Goal: Information Seeking & Learning: Check status

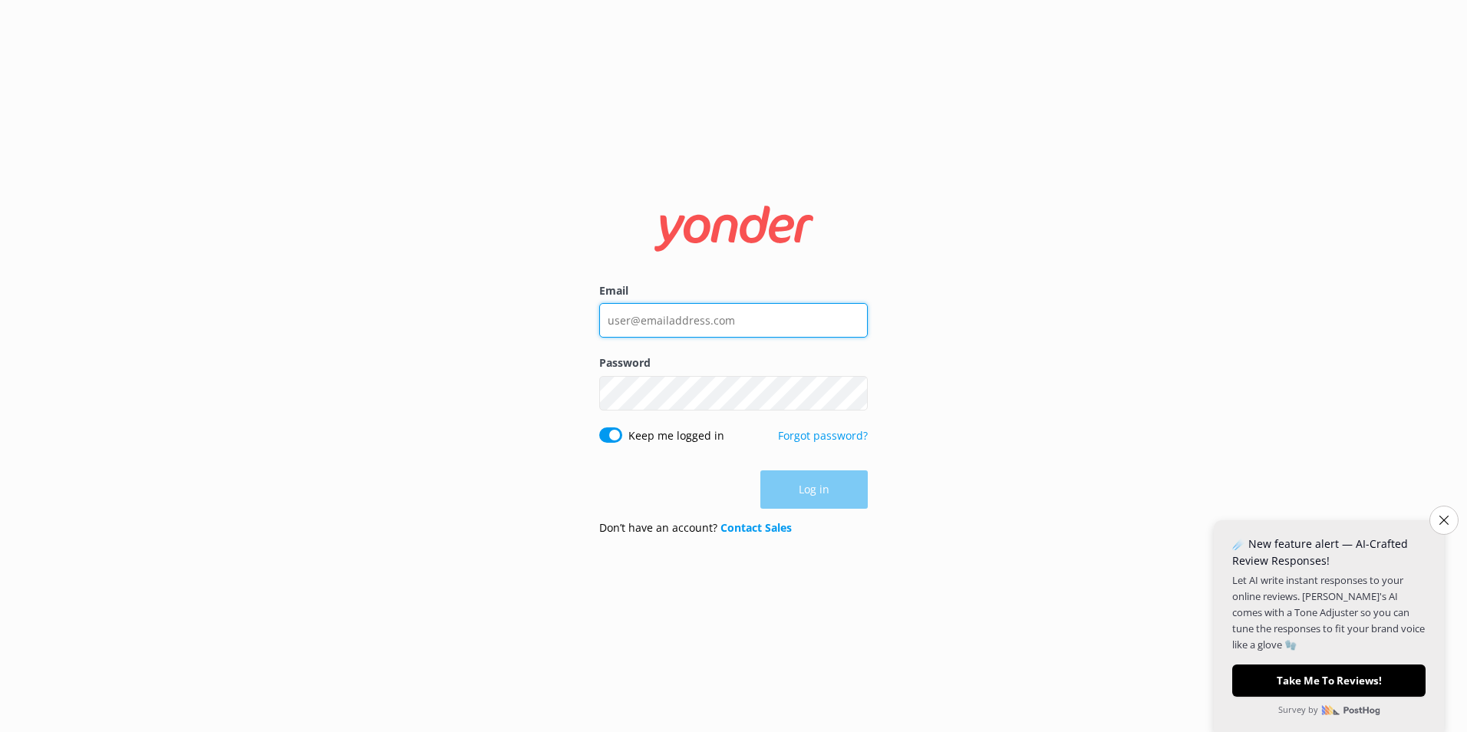
type input "[EMAIL_ADDRESS][DOMAIN_NAME]"
click at [821, 482] on div "Log in" at bounding box center [733, 489] width 269 height 38
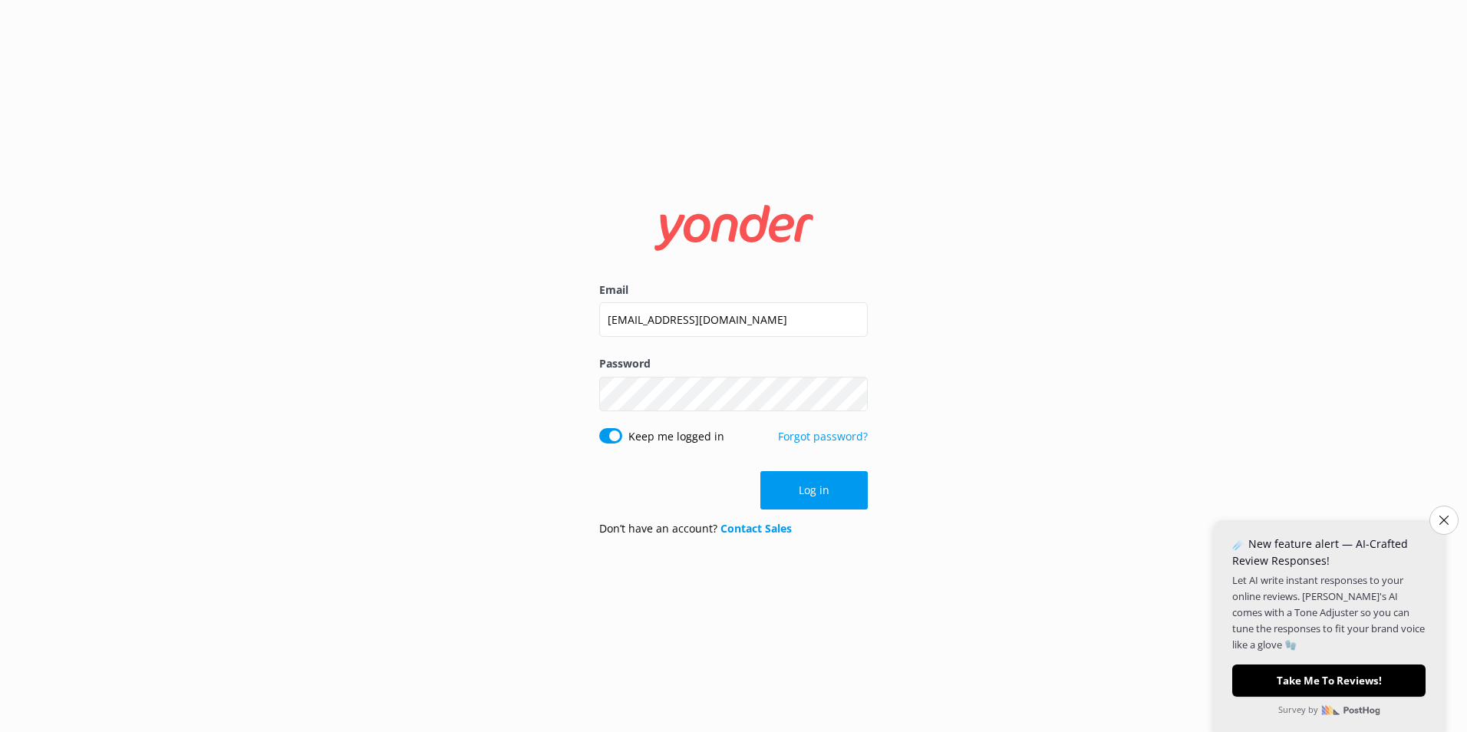
click at [1450, 521] on button "Close survey" at bounding box center [1444, 520] width 29 height 29
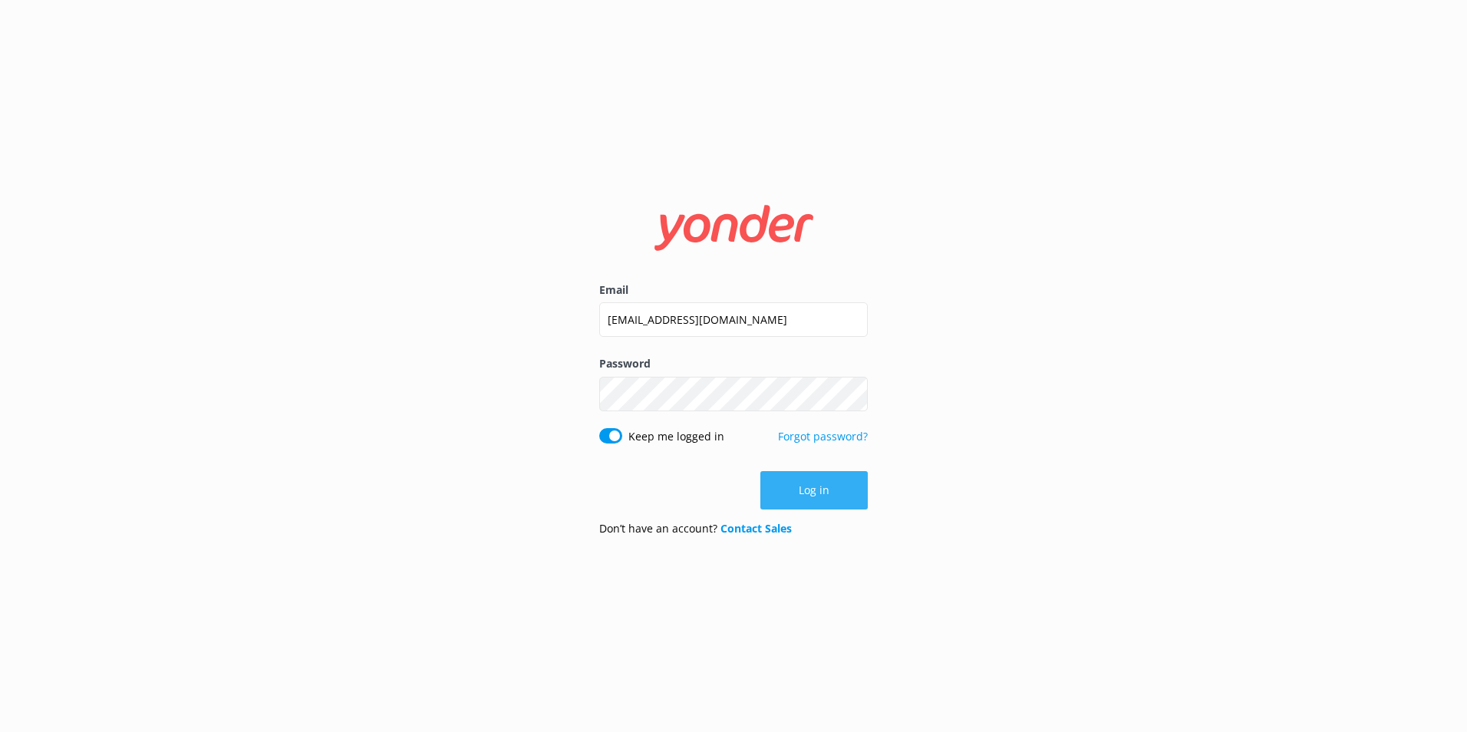
click at [810, 493] on button "Log in" at bounding box center [813, 490] width 107 height 38
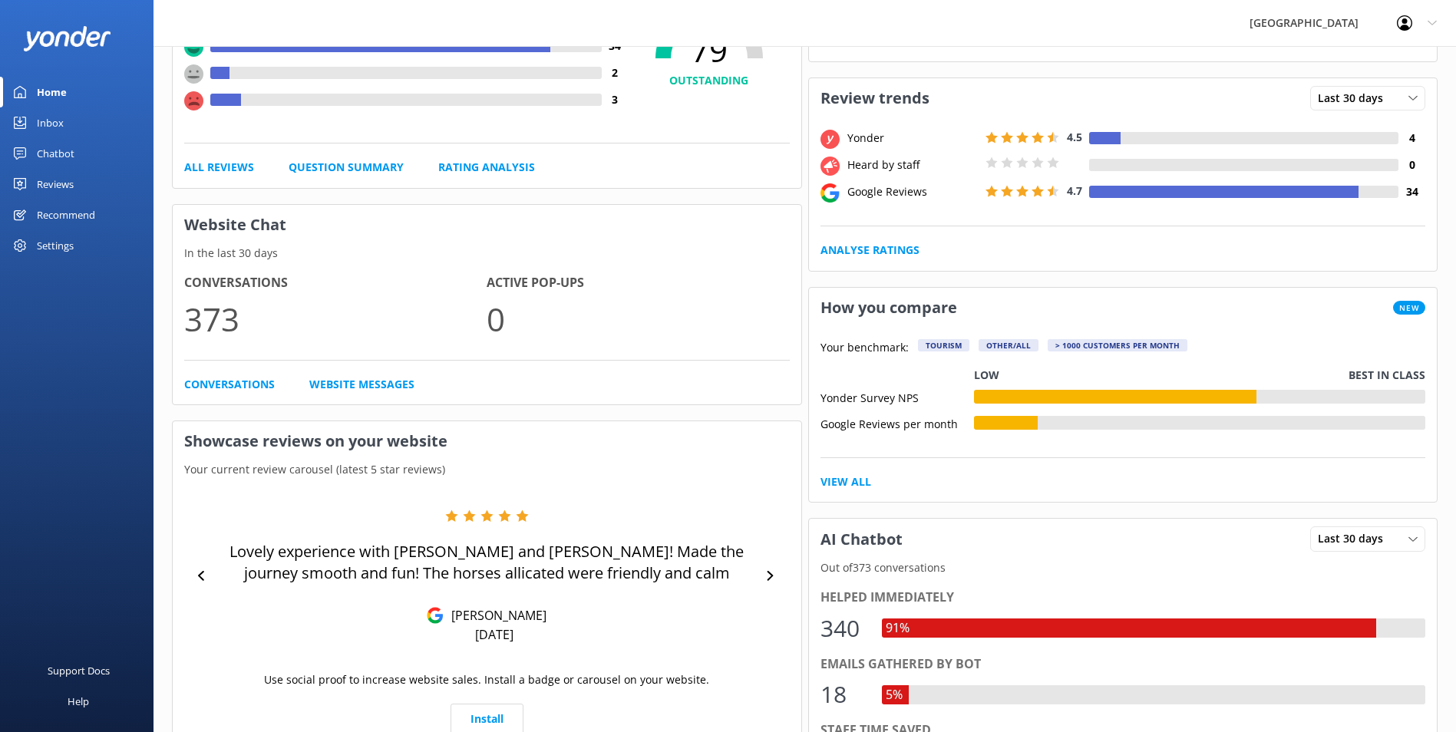
scroll to position [230, 0]
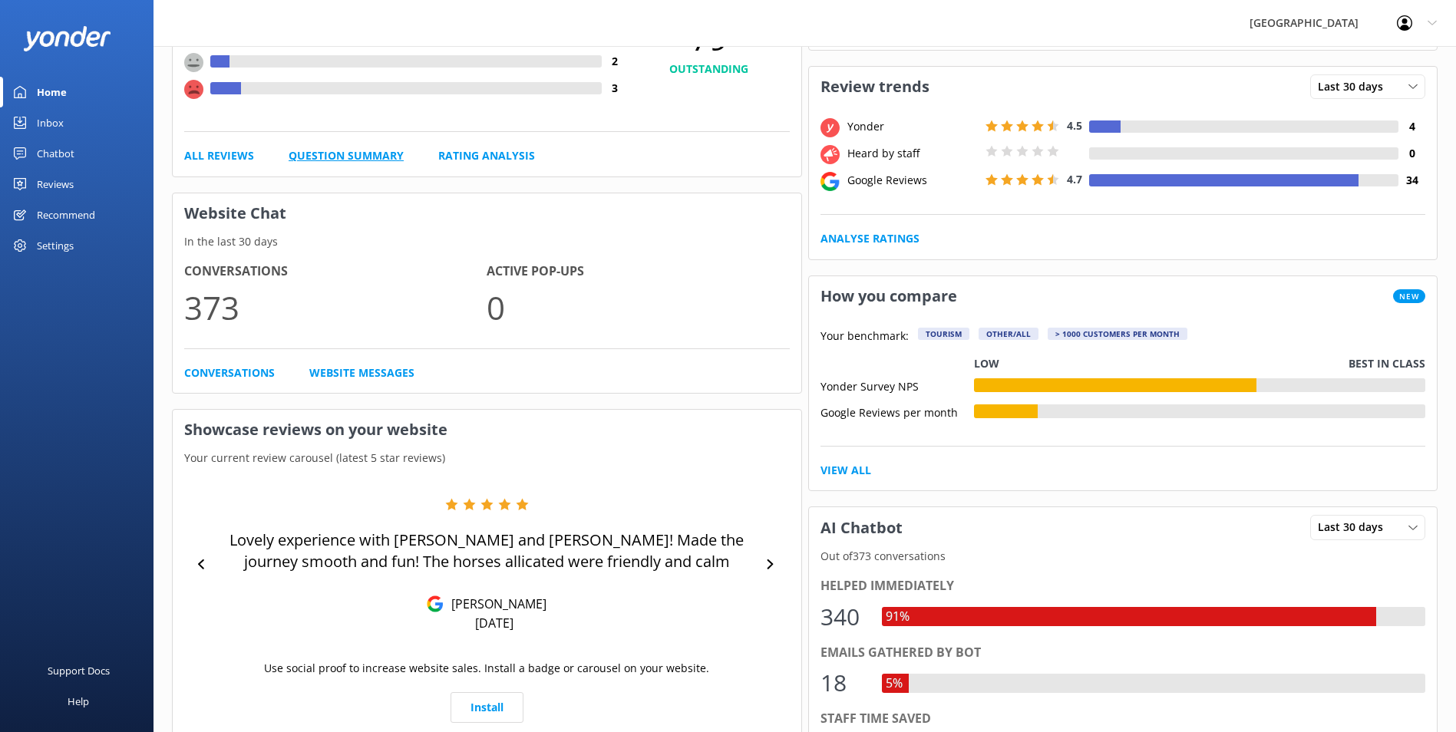
click at [382, 155] on link "Question Summary" at bounding box center [346, 155] width 115 height 17
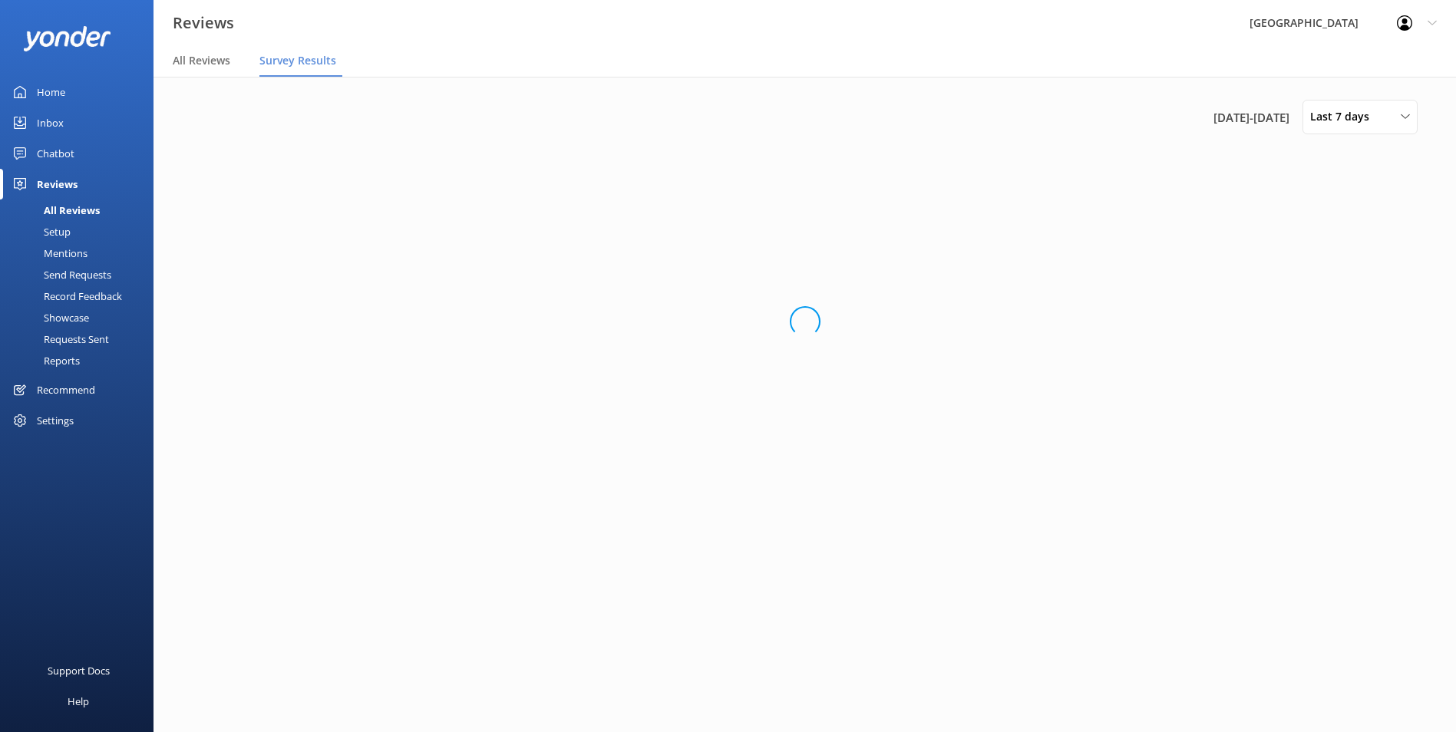
scroll to position [0, 0]
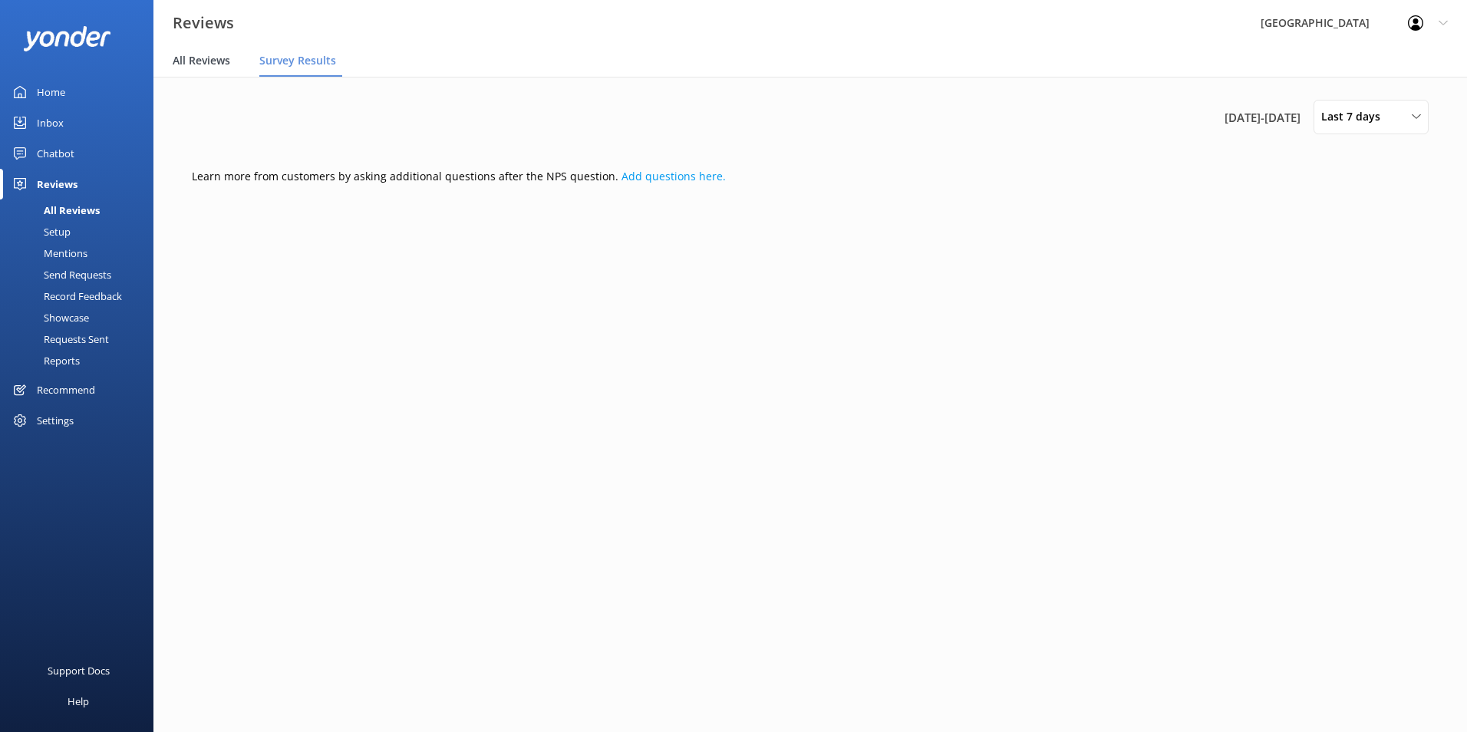
click at [221, 62] on span "All Reviews" at bounding box center [202, 60] width 58 height 15
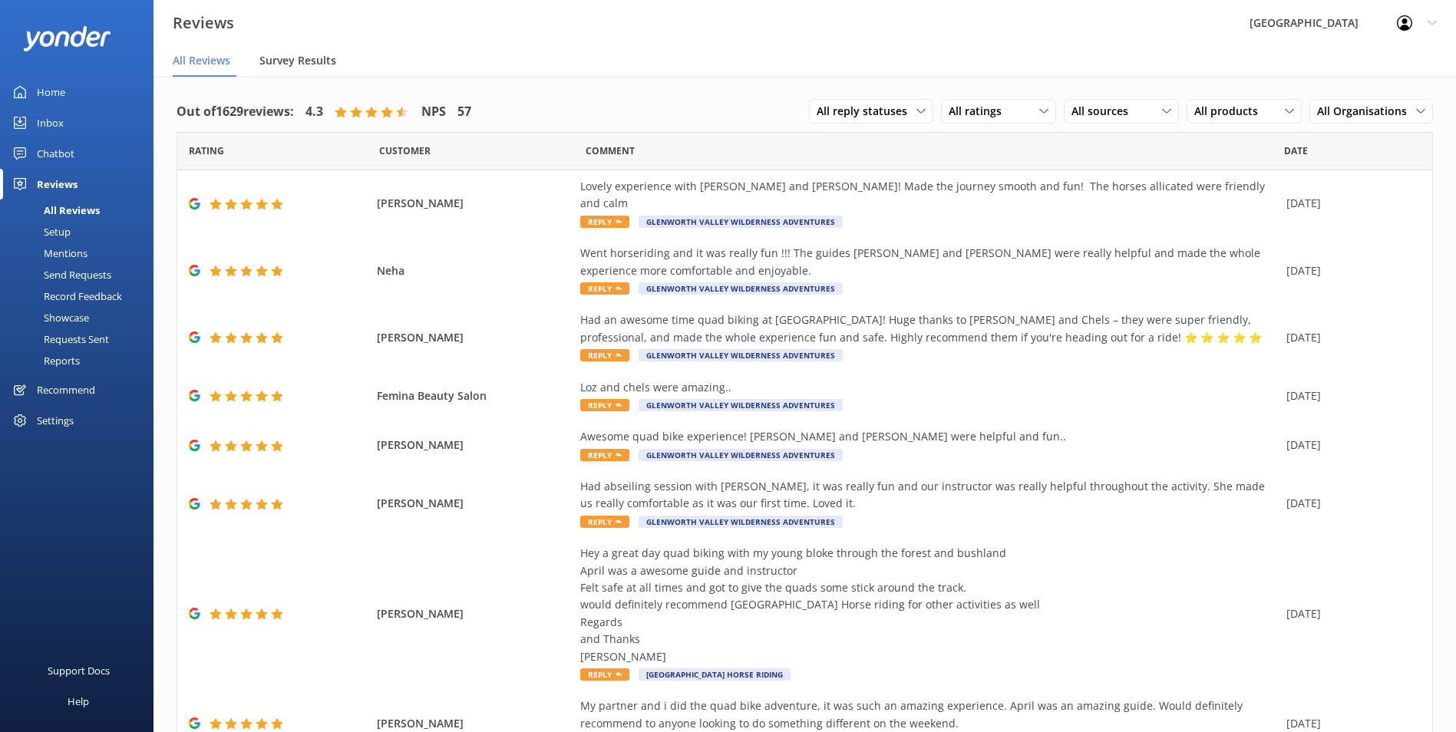
click at [282, 59] on span "Survey Results" at bounding box center [297, 60] width 77 height 15
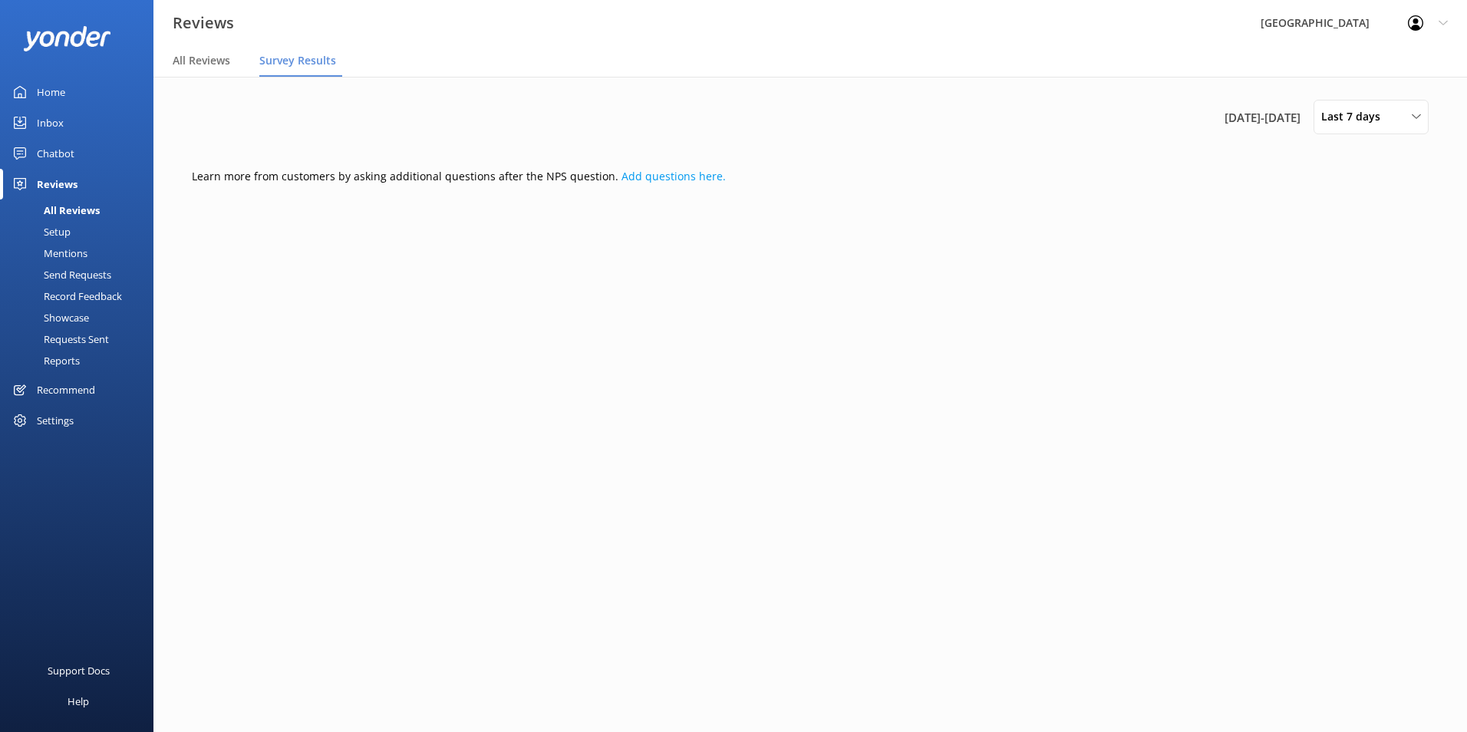
click at [56, 121] on div "Inbox" at bounding box center [50, 122] width 27 height 31
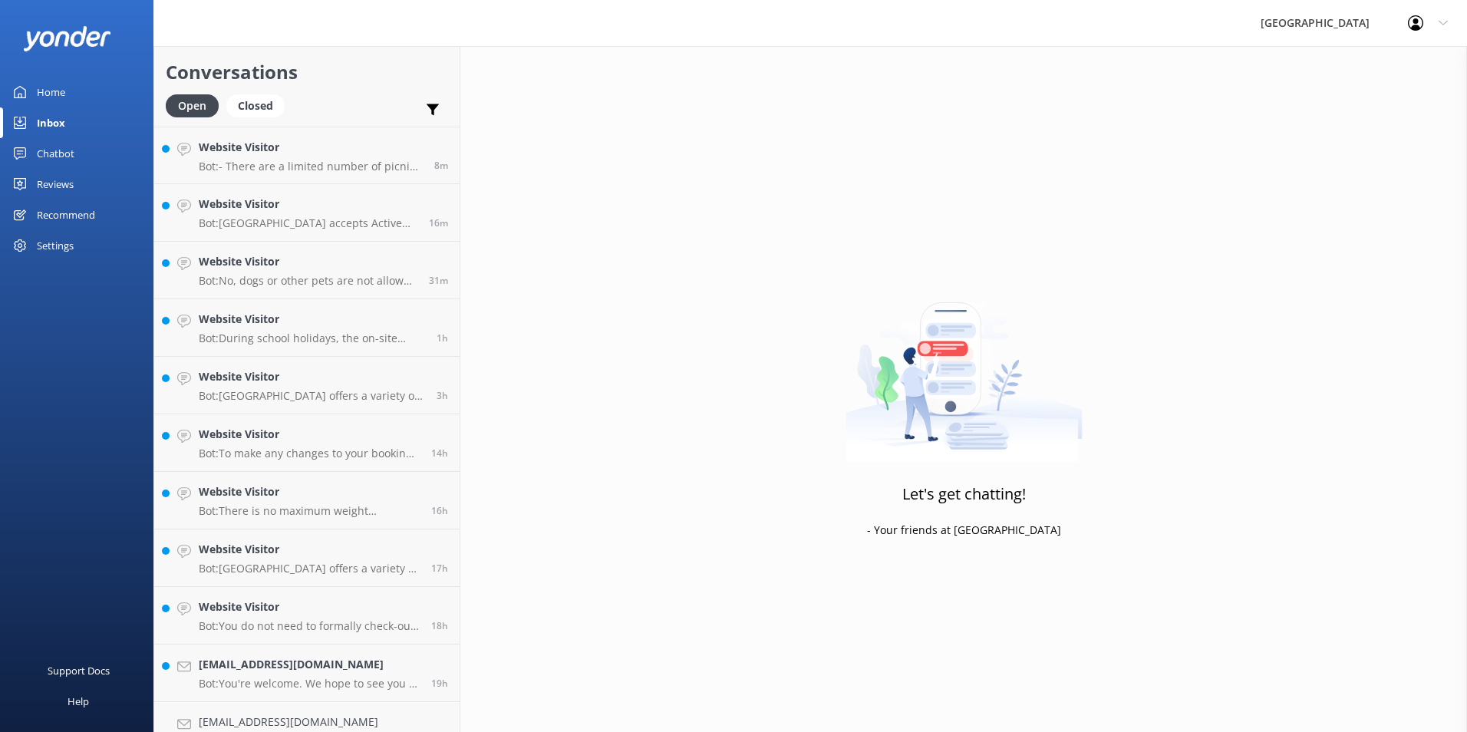
click at [51, 91] on div "Home" at bounding box center [51, 92] width 28 height 31
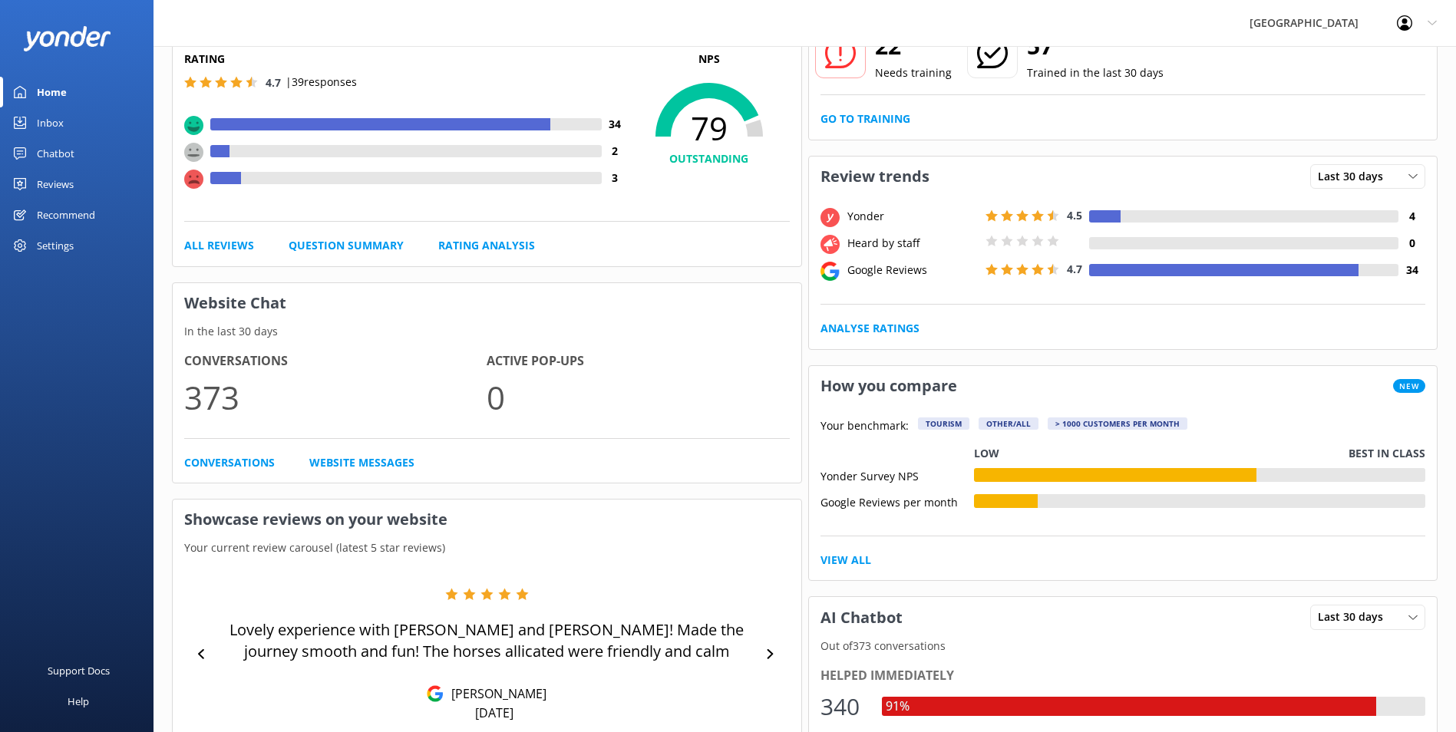
scroll to position [153, 0]
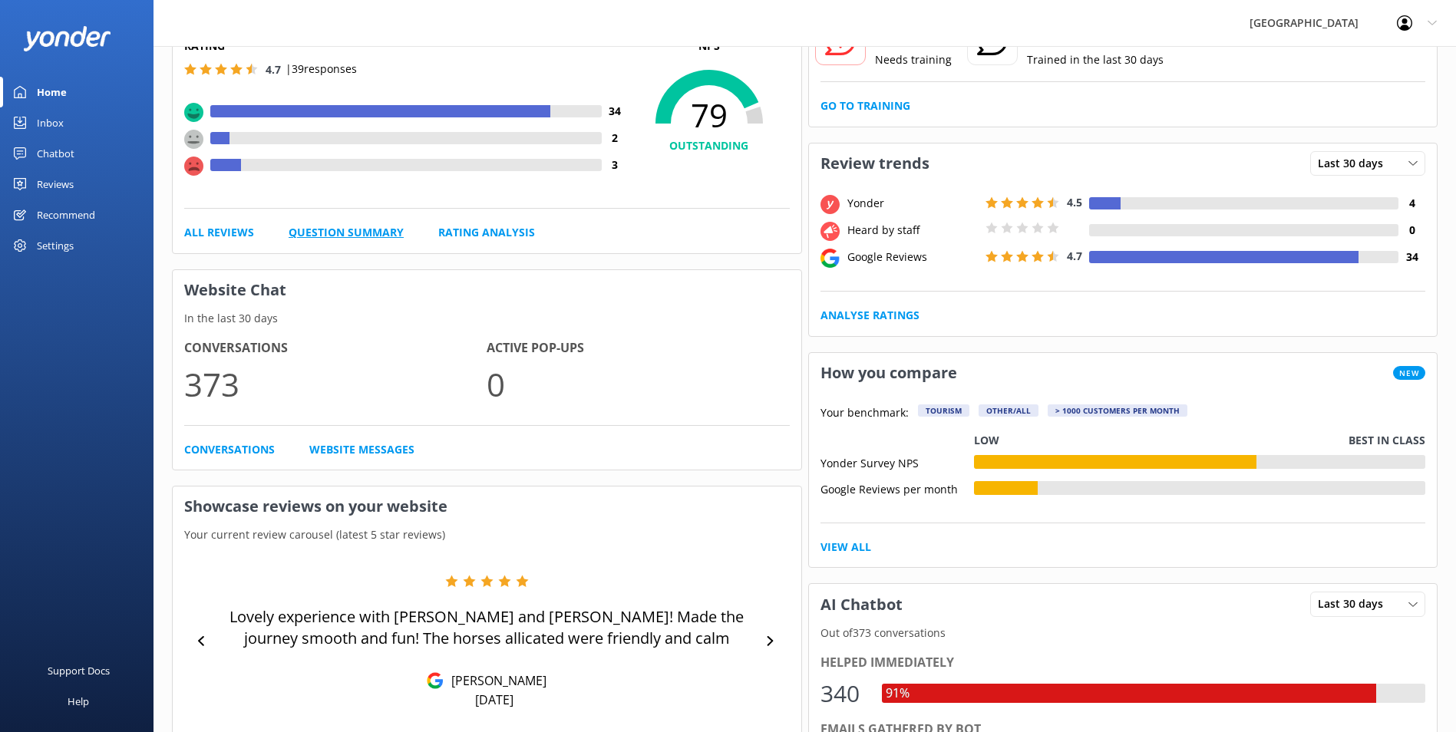
click at [360, 226] on link "Question Summary" at bounding box center [346, 232] width 115 height 17
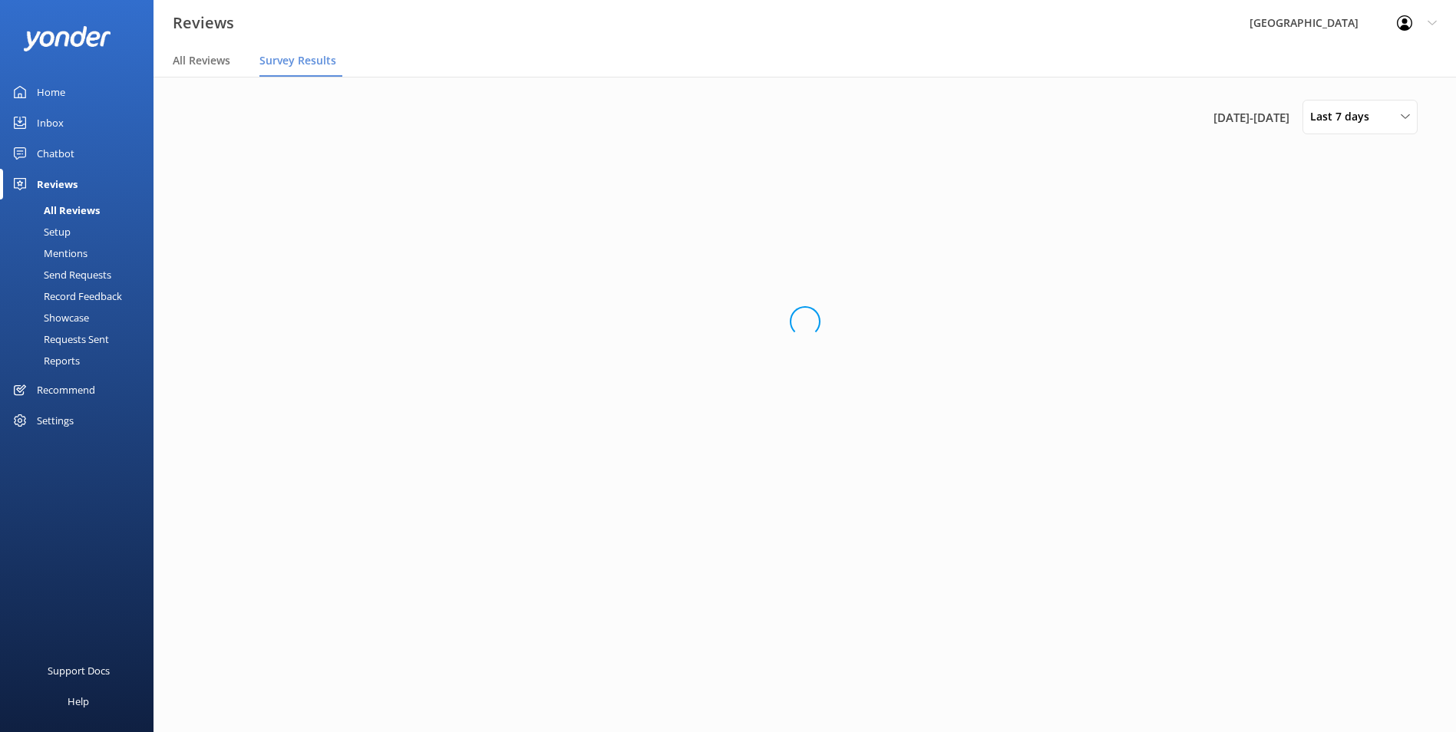
scroll to position [0, 0]
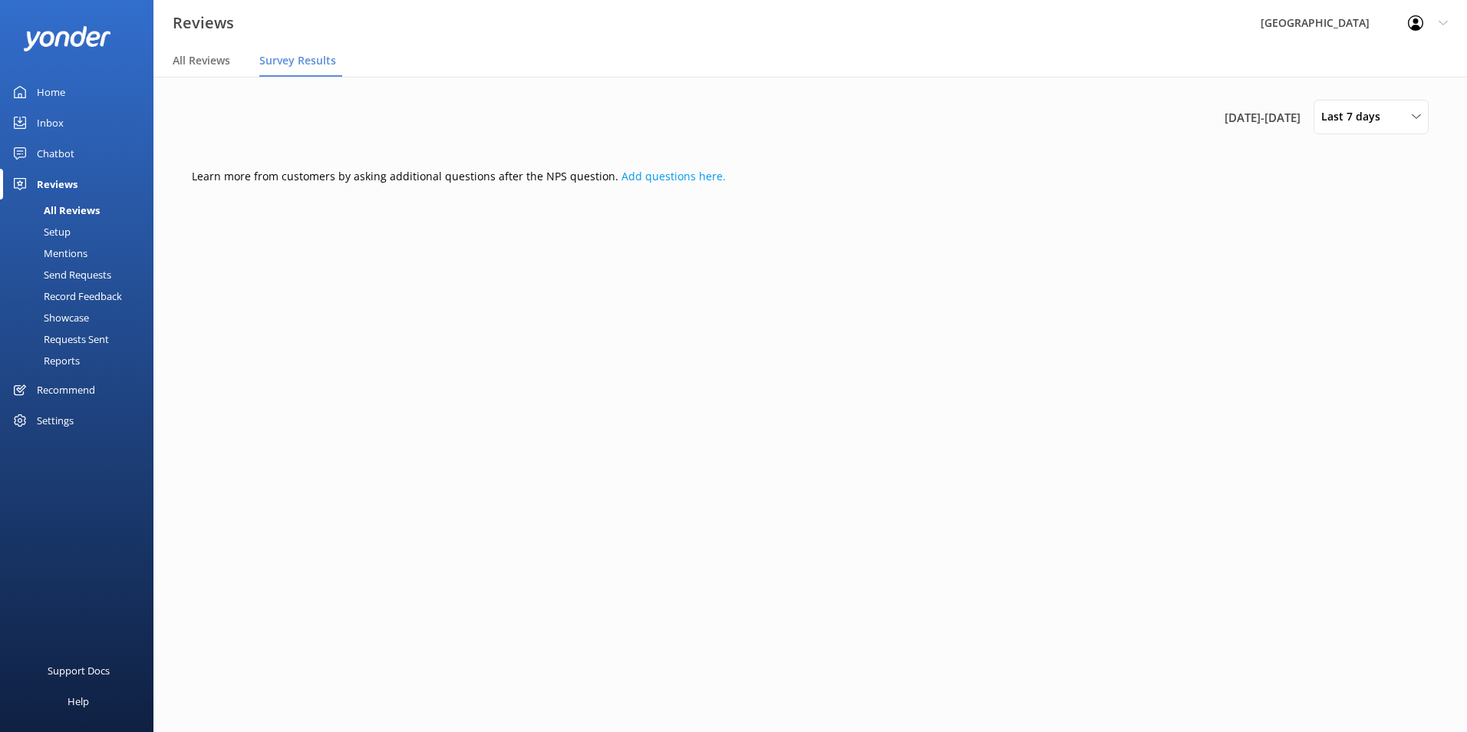
click at [64, 233] on div "Setup" at bounding box center [39, 231] width 61 height 21
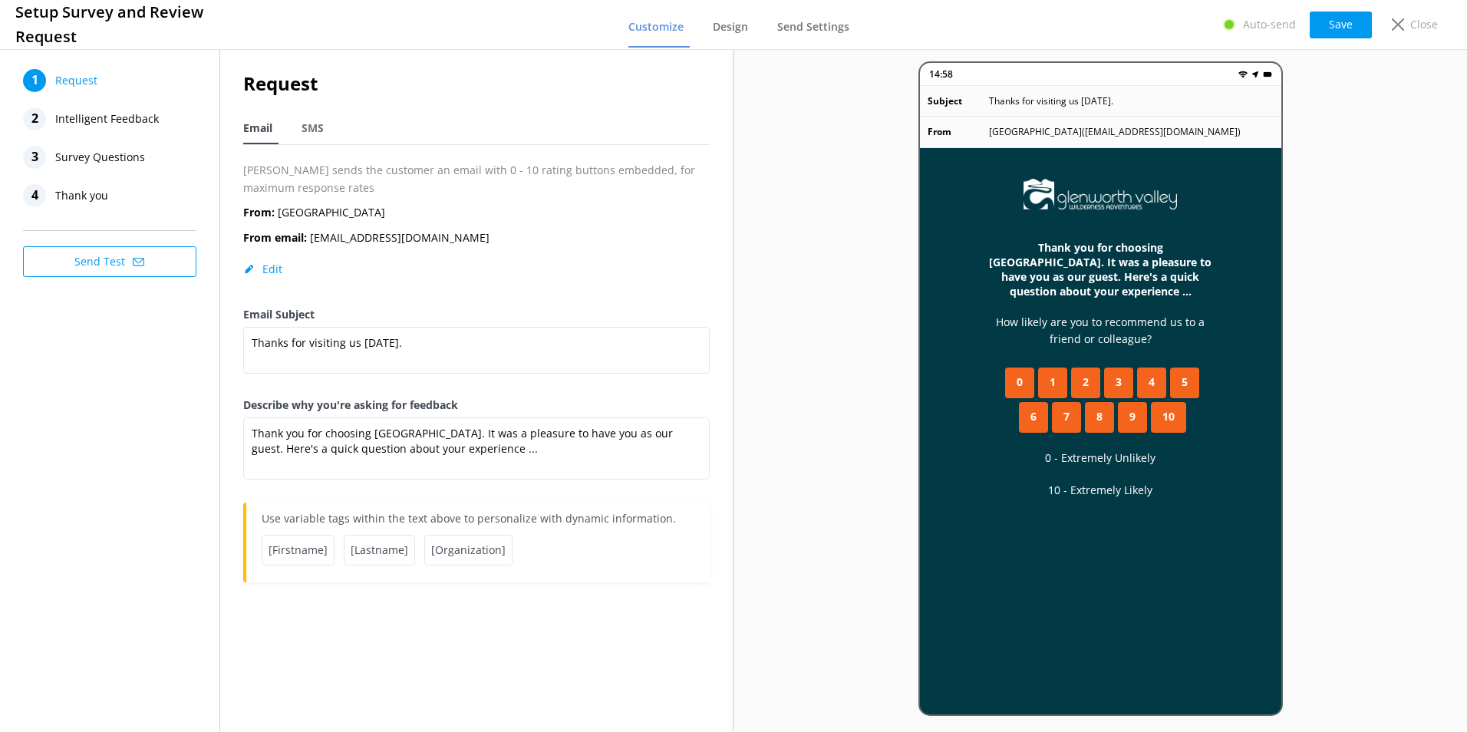
click at [109, 155] on span "Survey Questions" at bounding box center [100, 157] width 90 height 23
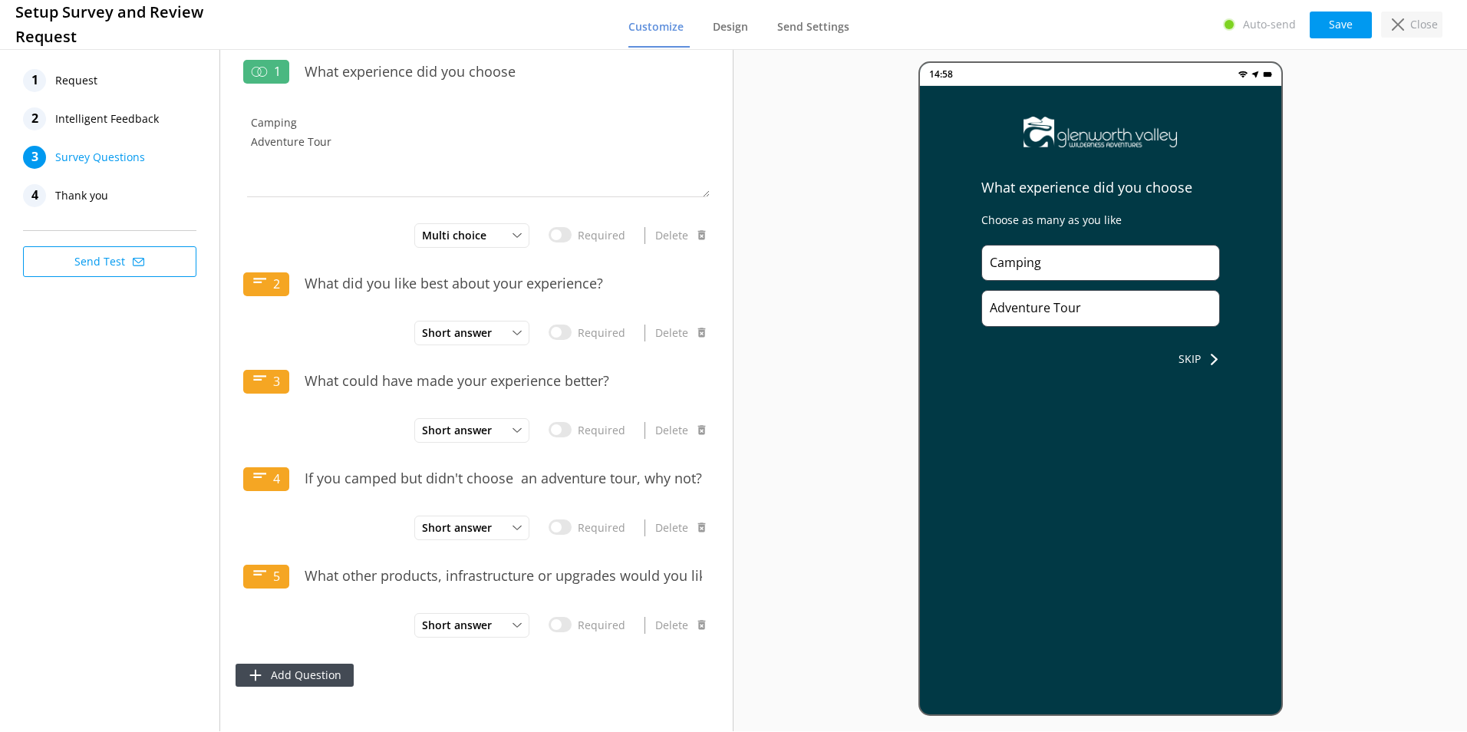
click at [1420, 20] on p "Close" at bounding box center [1424, 24] width 28 height 17
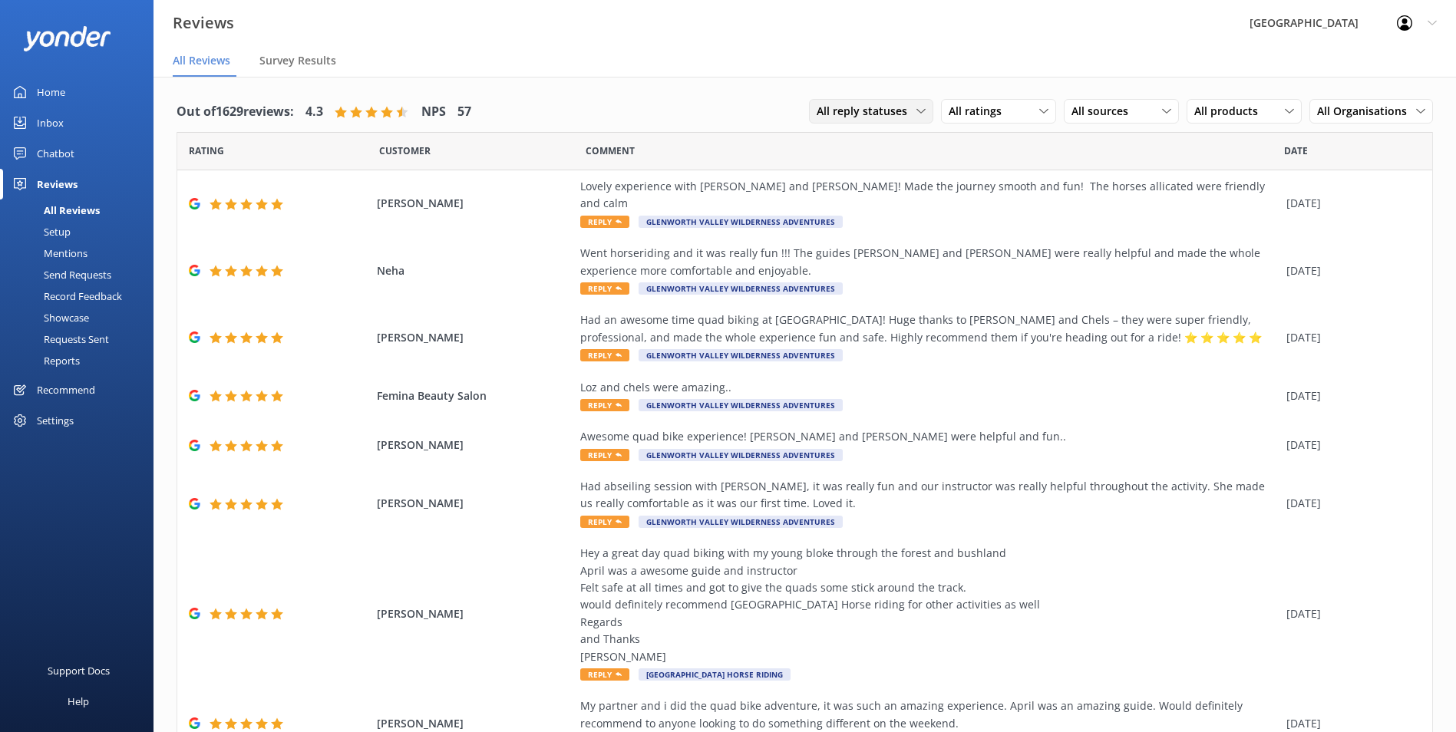
click at [863, 107] on span "All reply statuses" at bounding box center [867, 111] width 100 height 17
click at [870, 100] on div "All reply statuses All reply statuses Needs a reply Does not need reply" at bounding box center [871, 111] width 124 height 25
click at [1123, 111] on span "All sources" at bounding box center [1104, 111] width 66 height 17
click at [1123, 180] on div "Yonder survey" at bounding box center [1129, 174] width 86 height 15
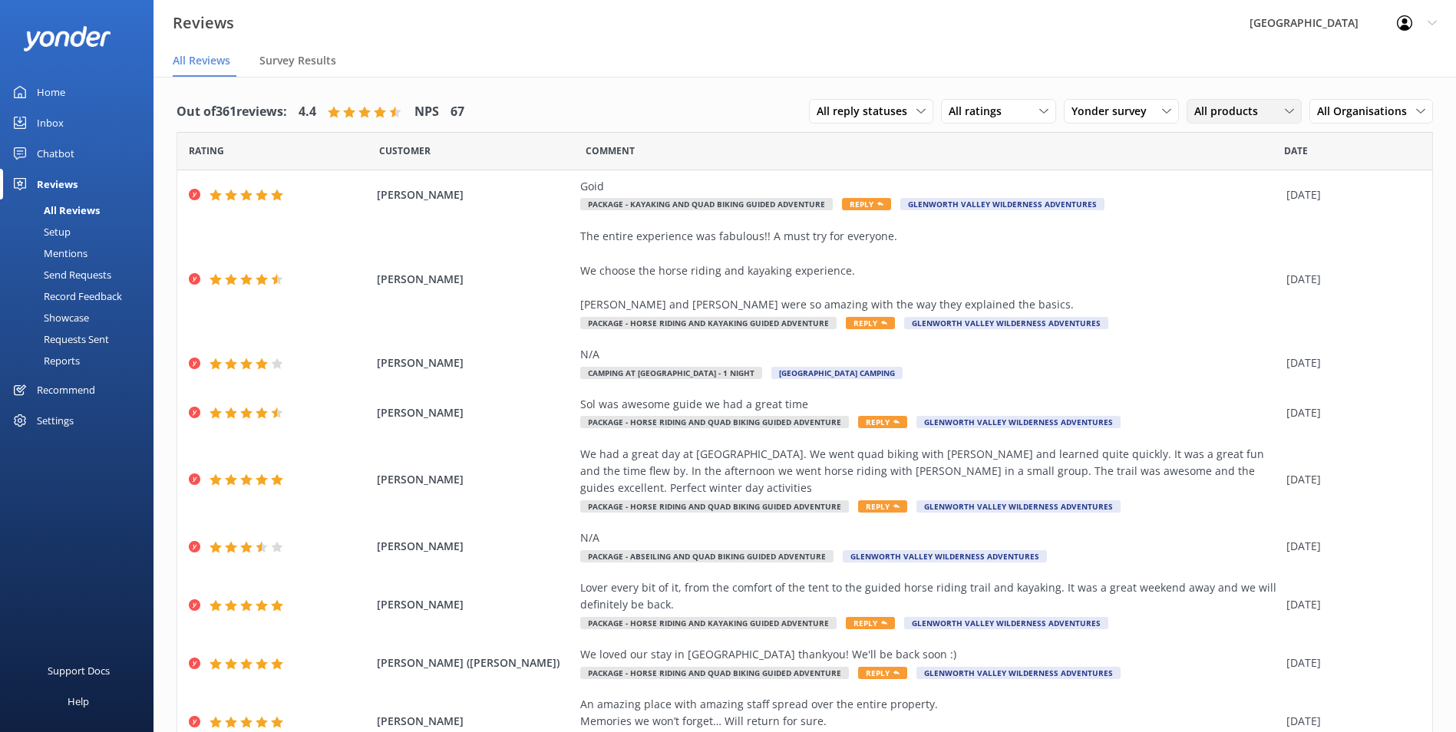
click at [1268, 108] on div "All products" at bounding box center [1243, 111] width 107 height 17
click at [1265, 190] on div "Camping at [GEOGRAPHIC_DATA] - 1 night" at bounding box center [1255, 186] width 121 height 47
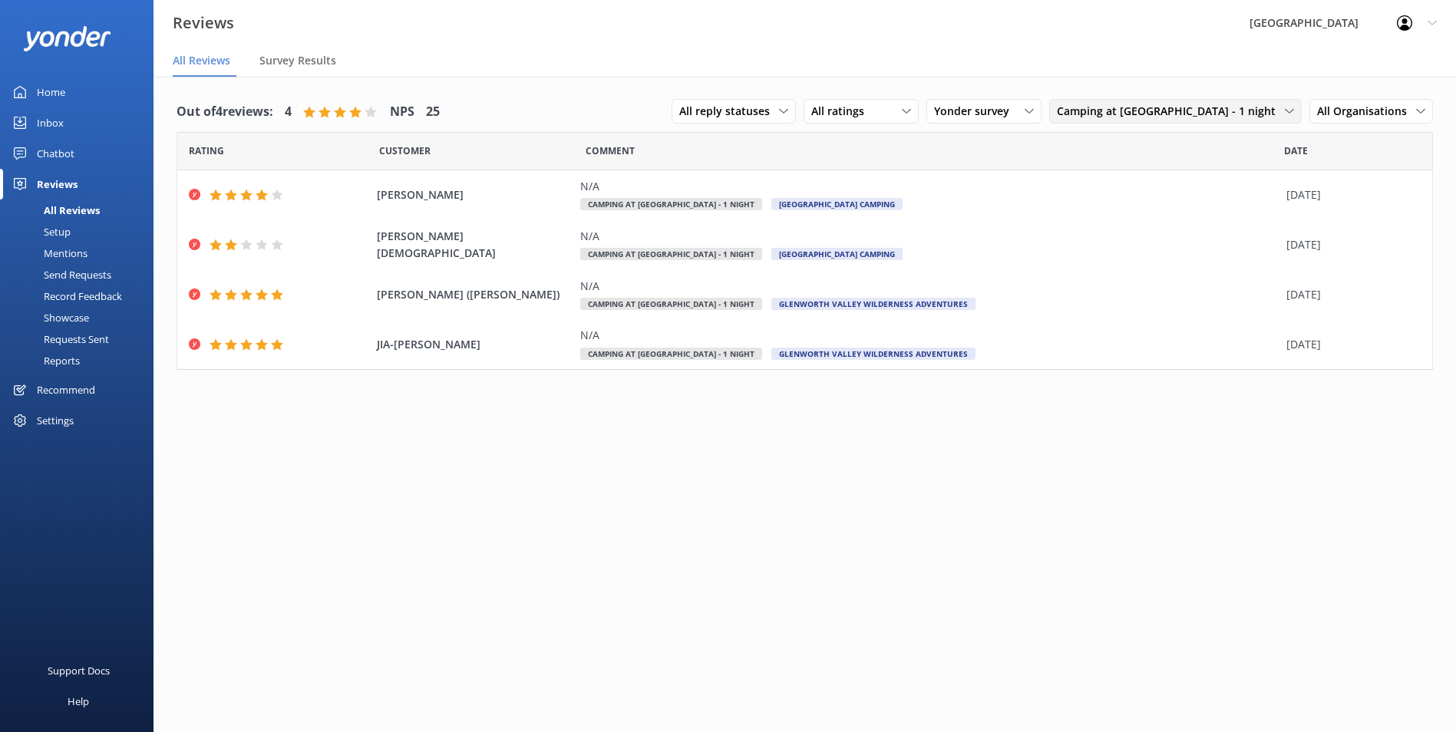
click at [1255, 108] on span "Camping at [GEOGRAPHIC_DATA] - 1 night" at bounding box center [1171, 111] width 228 height 17
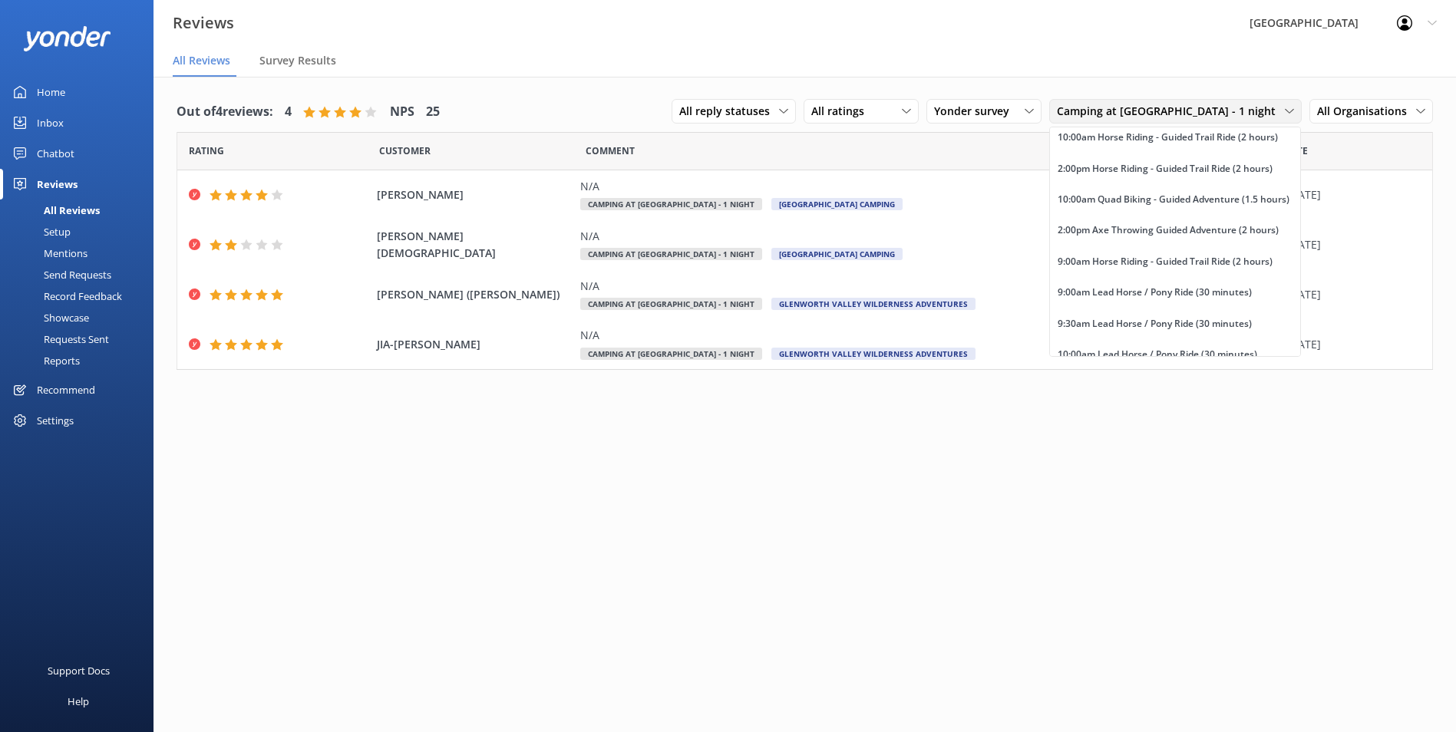
scroll to position [968, 0]
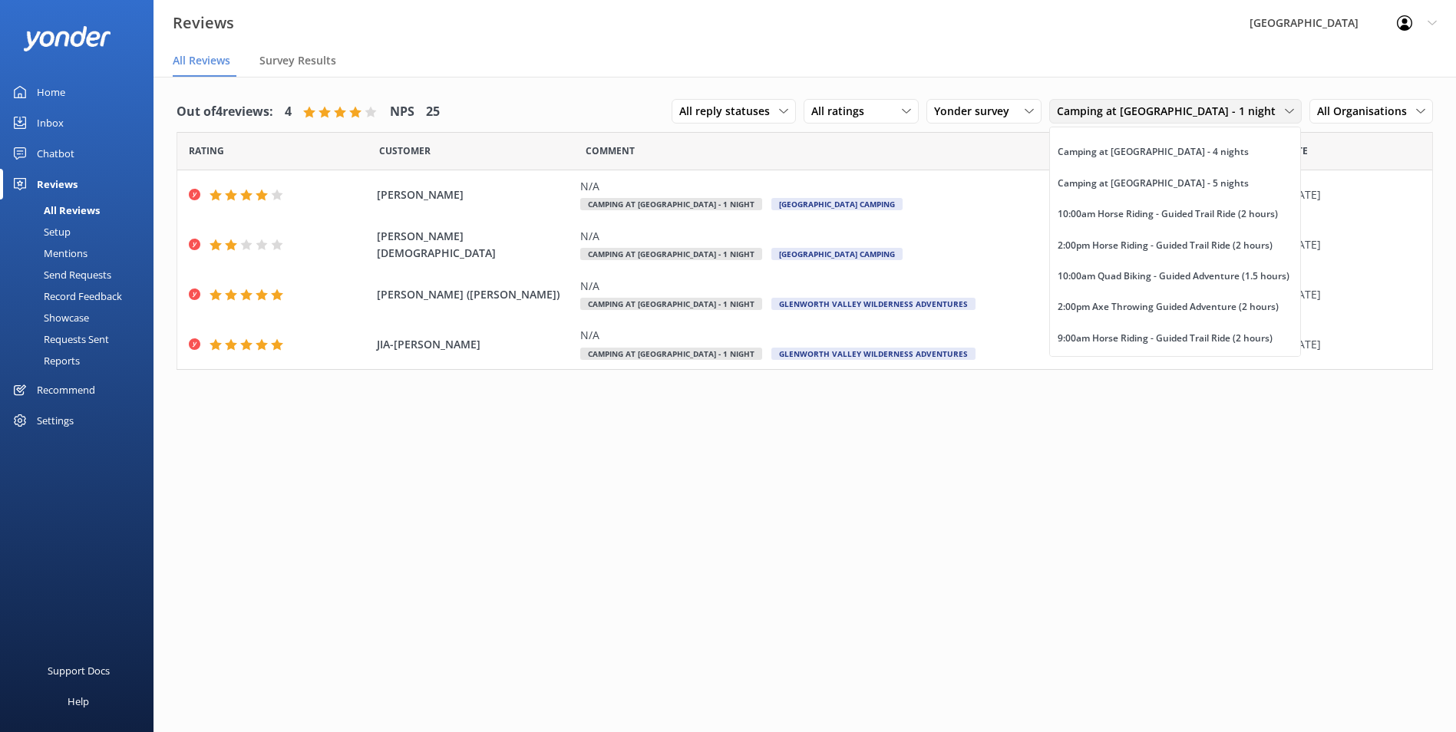
click at [1192, 98] on div "Camping at [GEOGRAPHIC_DATA] - 2 nights" at bounding box center [1152, 90] width 191 height 15
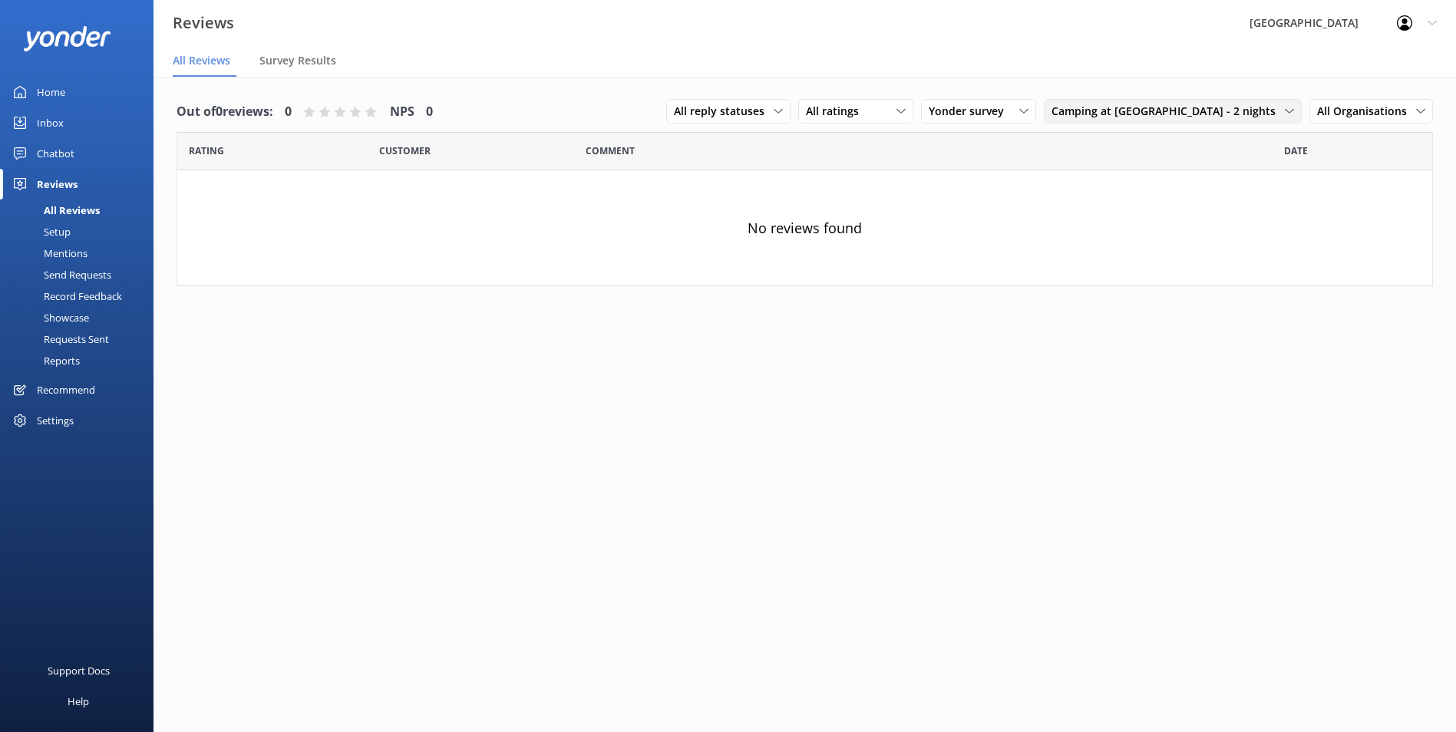
click at [1212, 107] on span "Camping at [GEOGRAPHIC_DATA] - 2 nights" at bounding box center [1167, 111] width 233 height 17
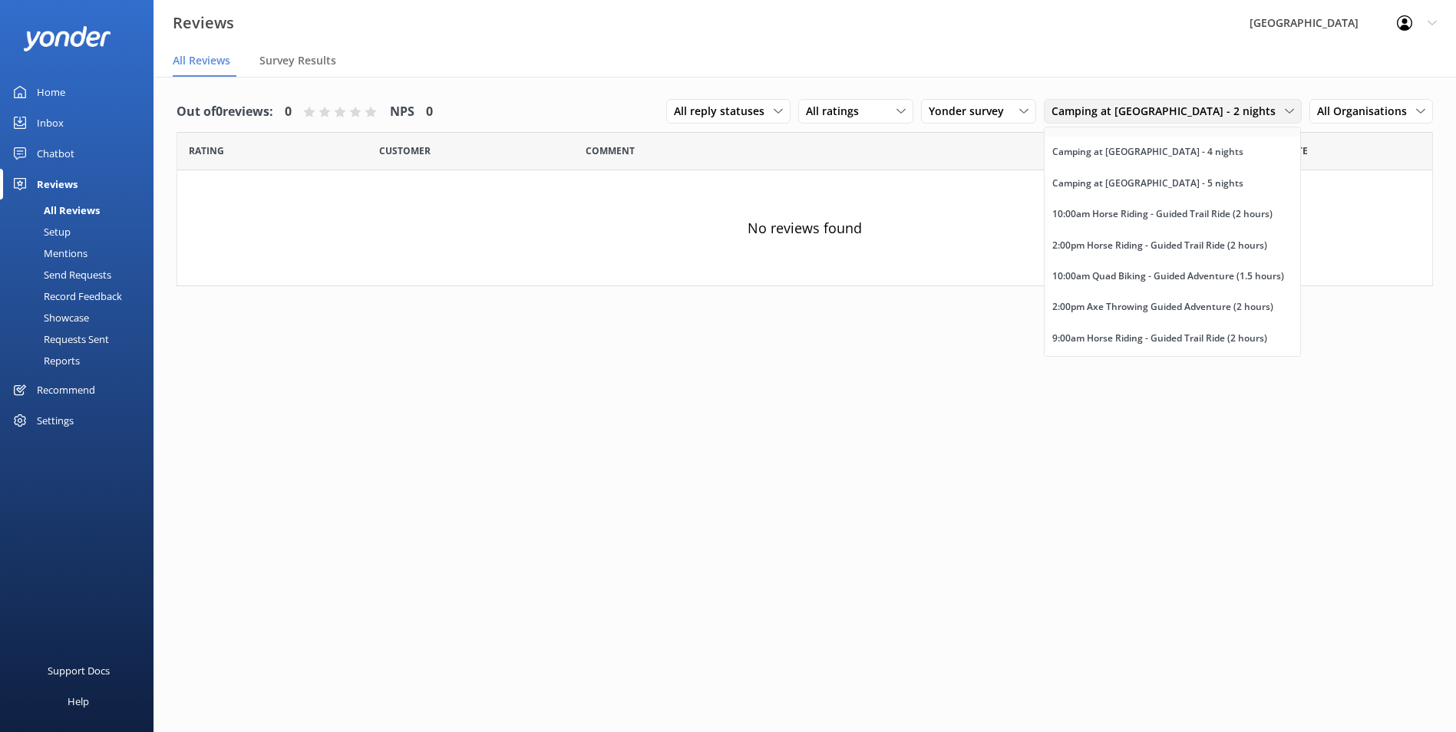
click at [1214, 129] on div "Camping at [GEOGRAPHIC_DATA] - 3 nights" at bounding box center [1147, 121] width 191 height 15
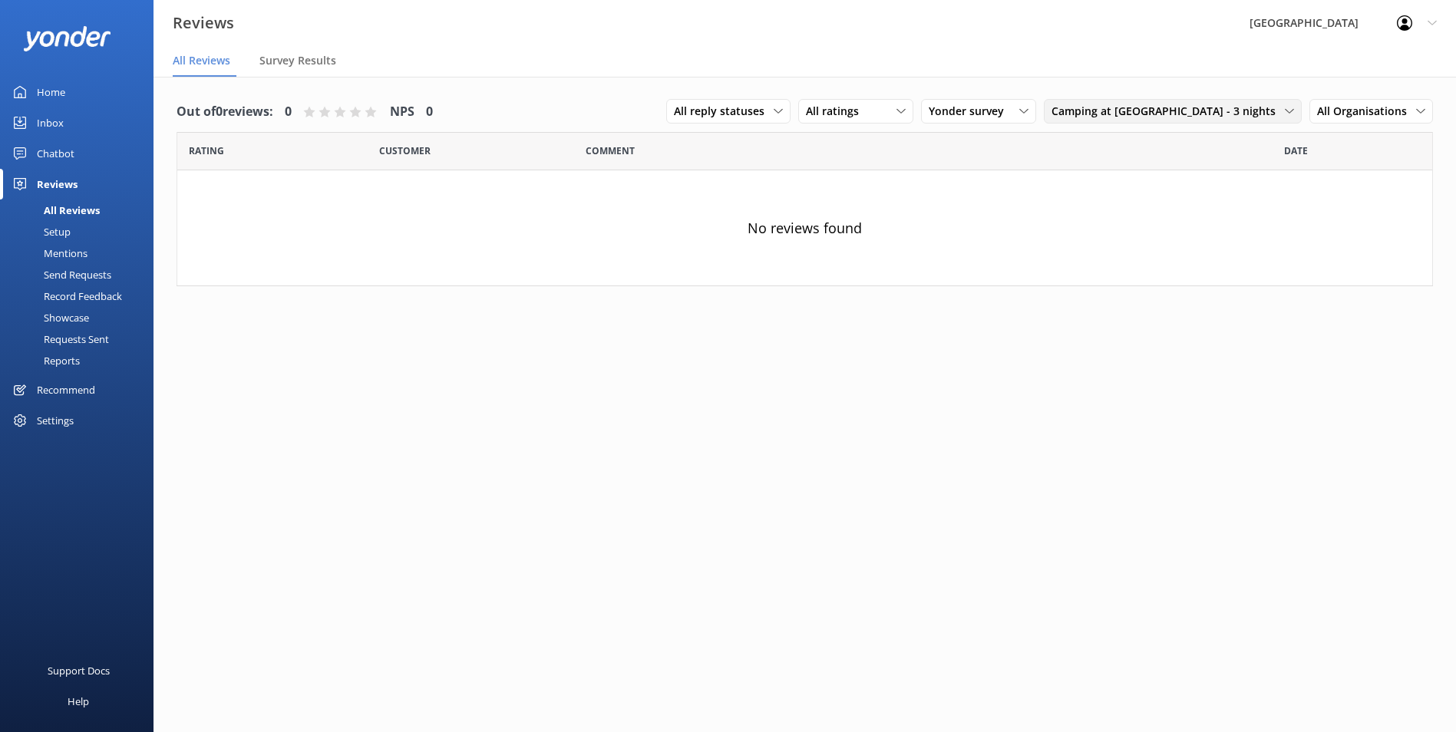
click at [1208, 109] on span "Camping at [GEOGRAPHIC_DATA] - 3 nights" at bounding box center [1167, 111] width 233 height 17
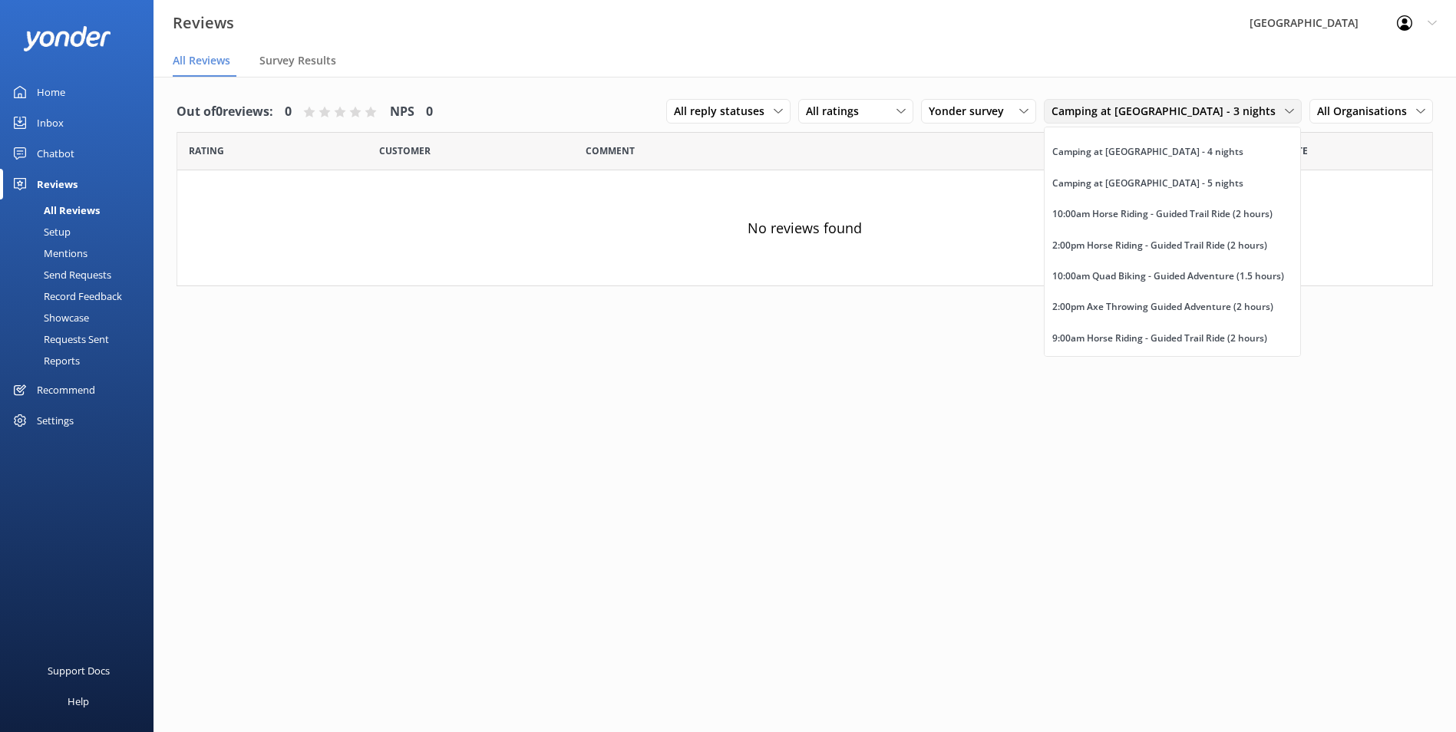
click at [1208, 109] on span "Camping at [GEOGRAPHIC_DATA] - 3 nights" at bounding box center [1167, 111] width 233 height 17
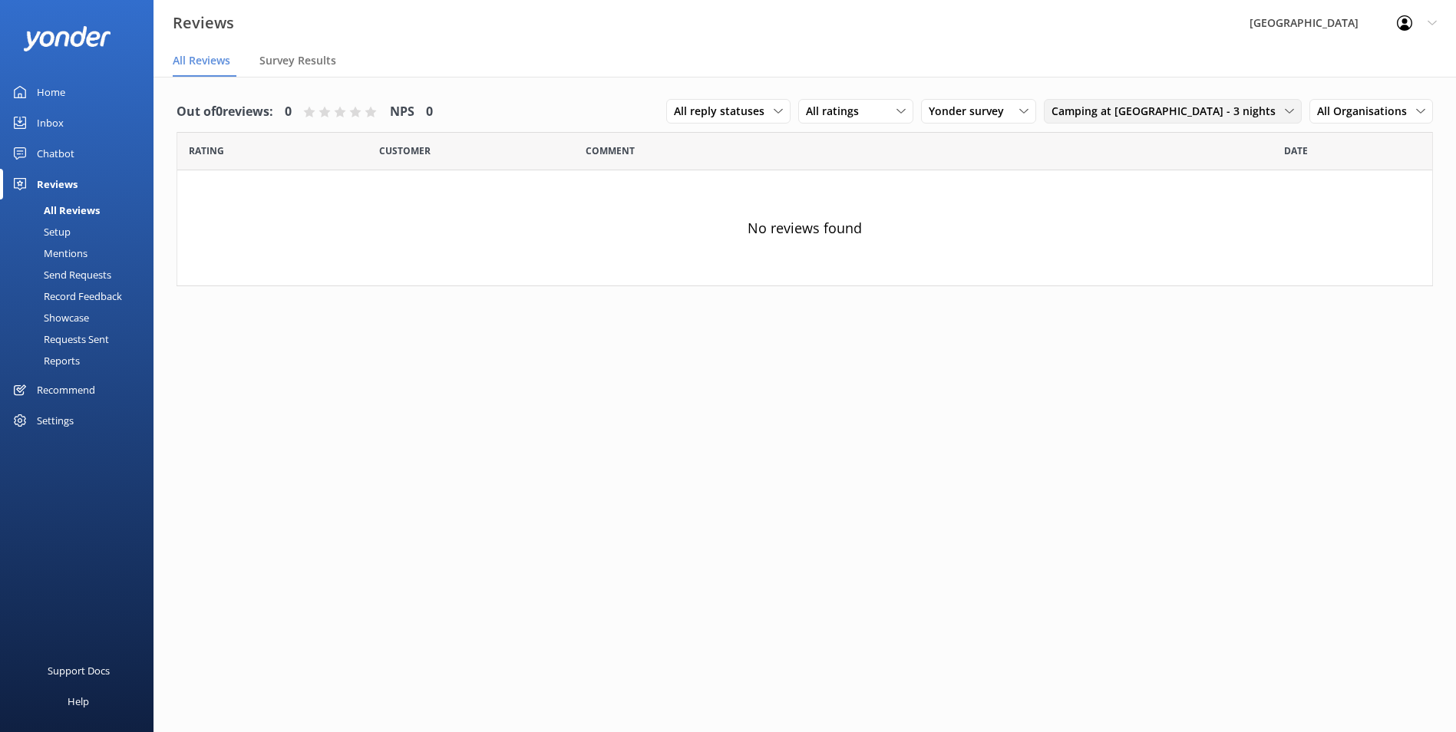
click at [1138, 113] on span "Camping at [GEOGRAPHIC_DATA] - 3 nights" at bounding box center [1167, 111] width 233 height 17
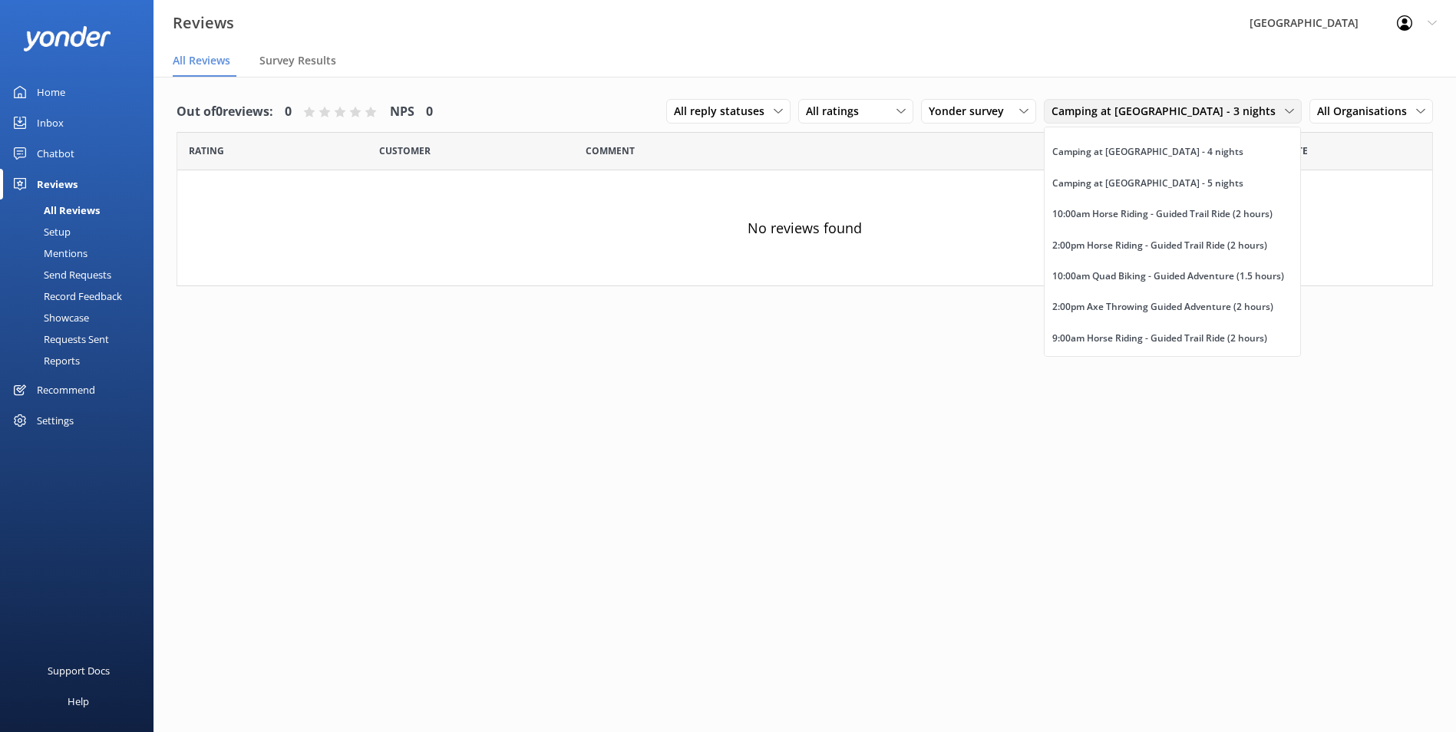
click at [1156, 67] on div "Camping at [GEOGRAPHIC_DATA] - 1 night" at bounding box center [1145, 58] width 186 height 15
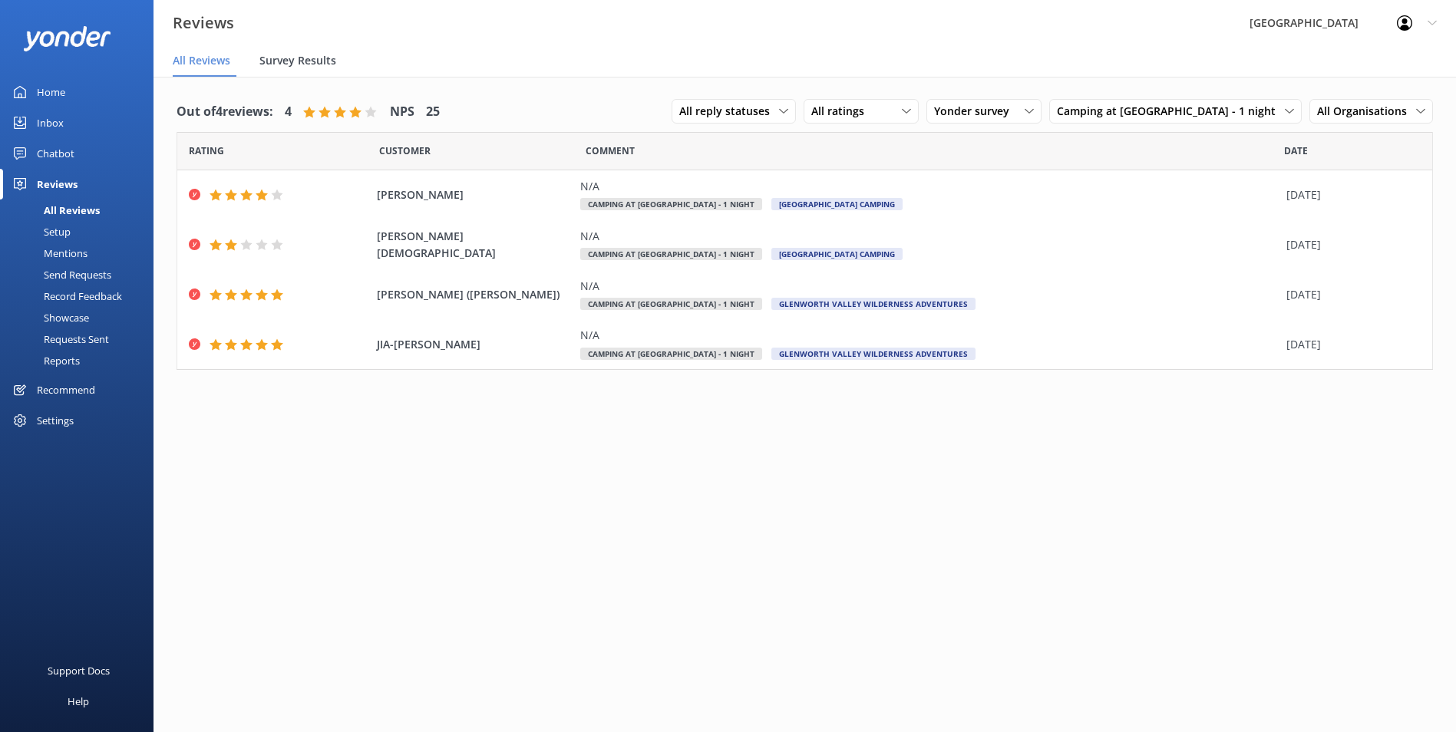
click at [312, 61] on span "Survey Results" at bounding box center [297, 60] width 77 height 15
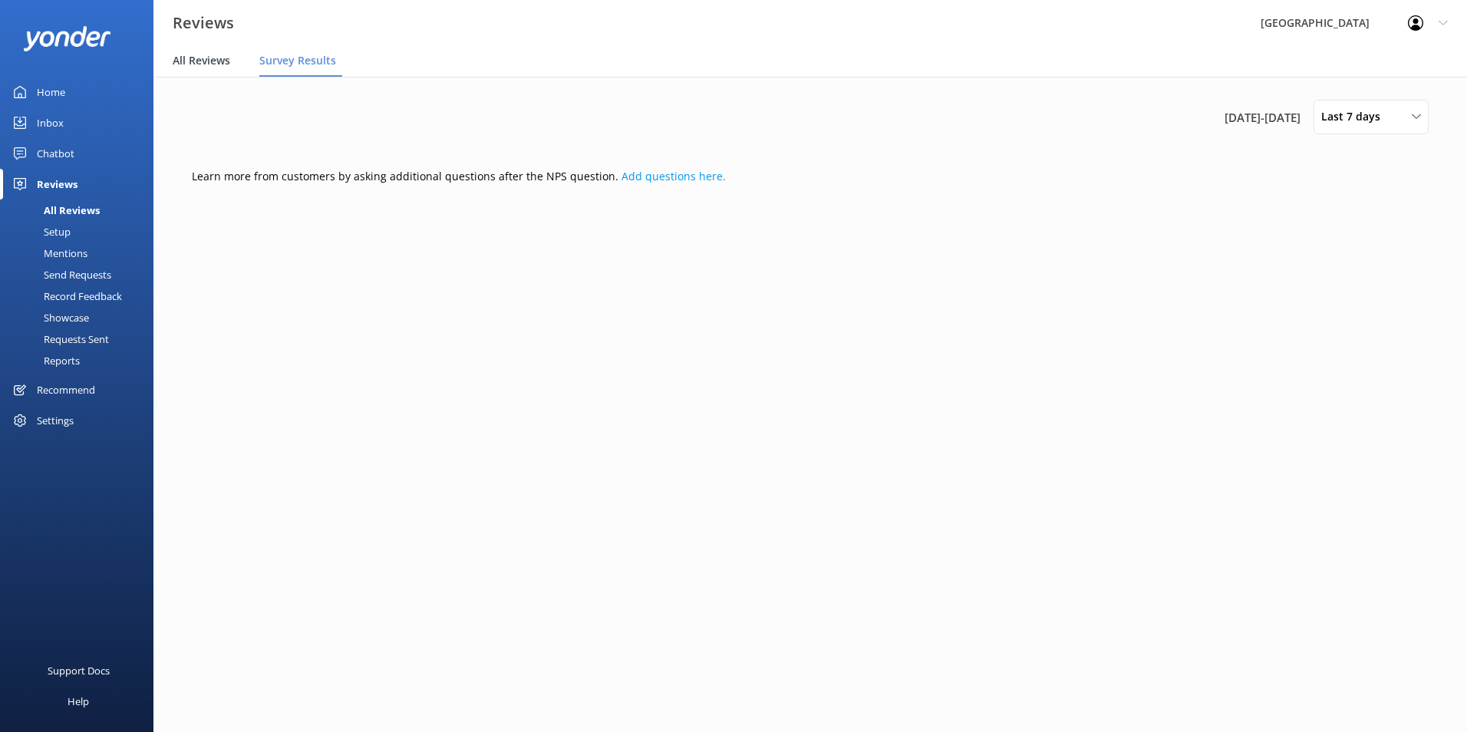
click at [220, 62] on span "All Reviews" at bounding box center [202, 60] width 58 height 15
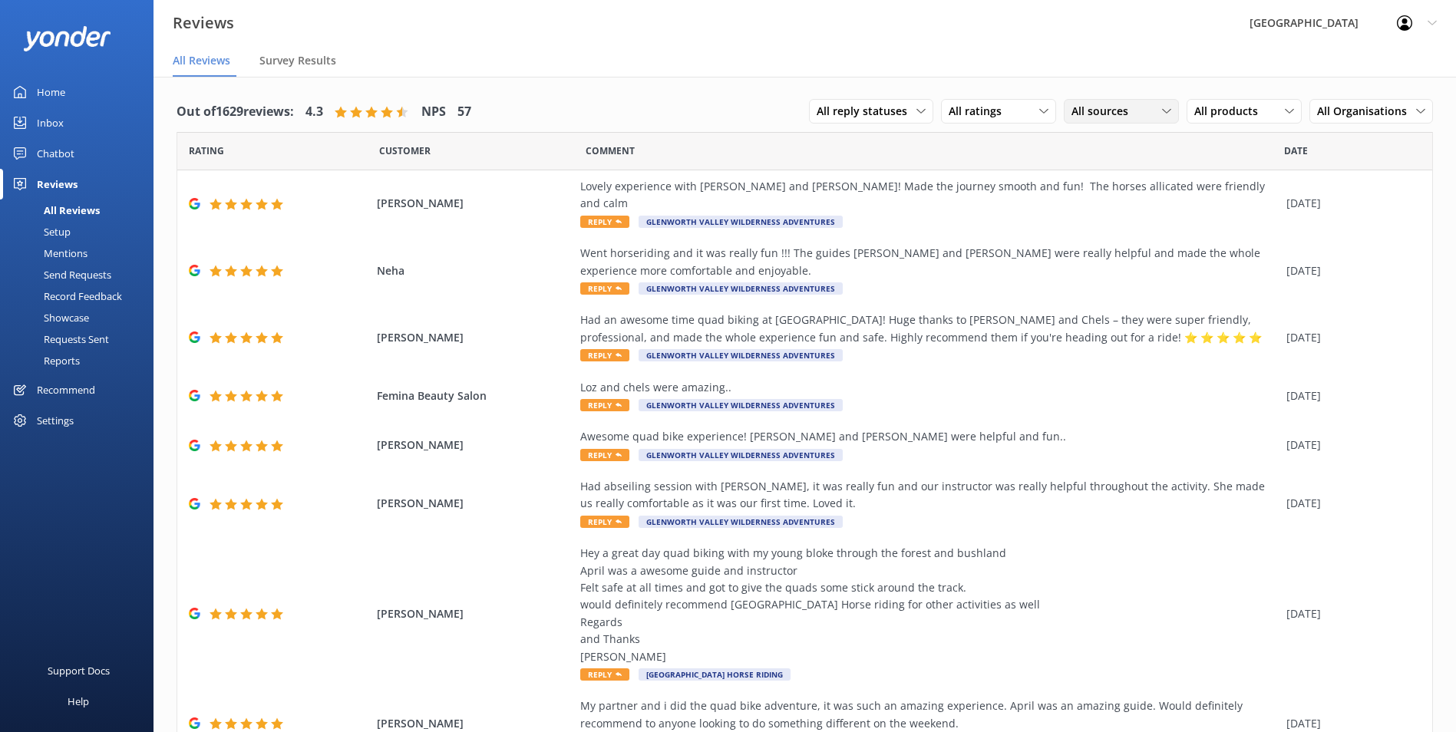
click at [1123, 114] on span "All sources" at bounding box center [1104, 111] width 66 height 17
click at [1243, 109] on span "All products" at bounding box center [1230, 111] width 73 height 17
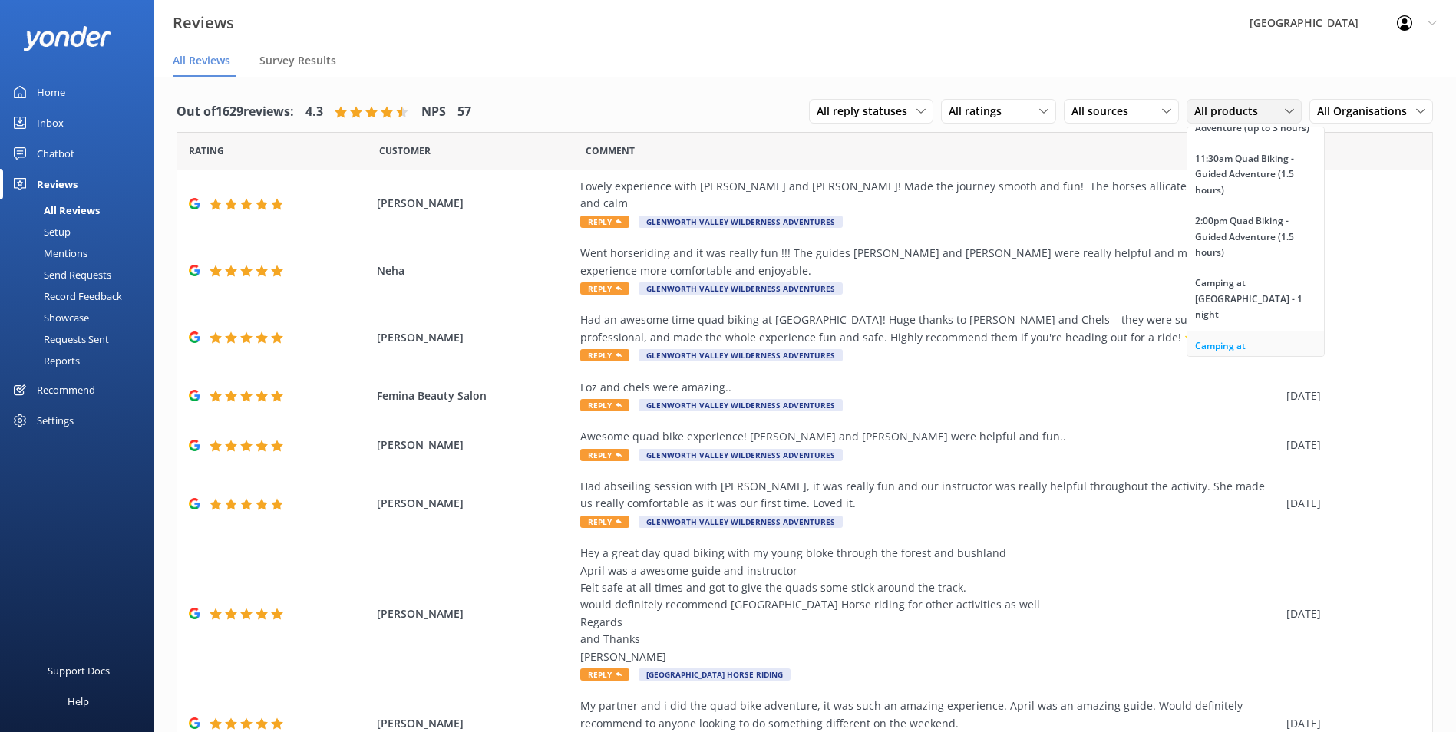
scroll to position [1228, 0]
click at [1239, 228] on div "Camping at [GEOGRAPHIC_DATA] - 1 night" at bounding box center [1255, 222] width 121 height 47
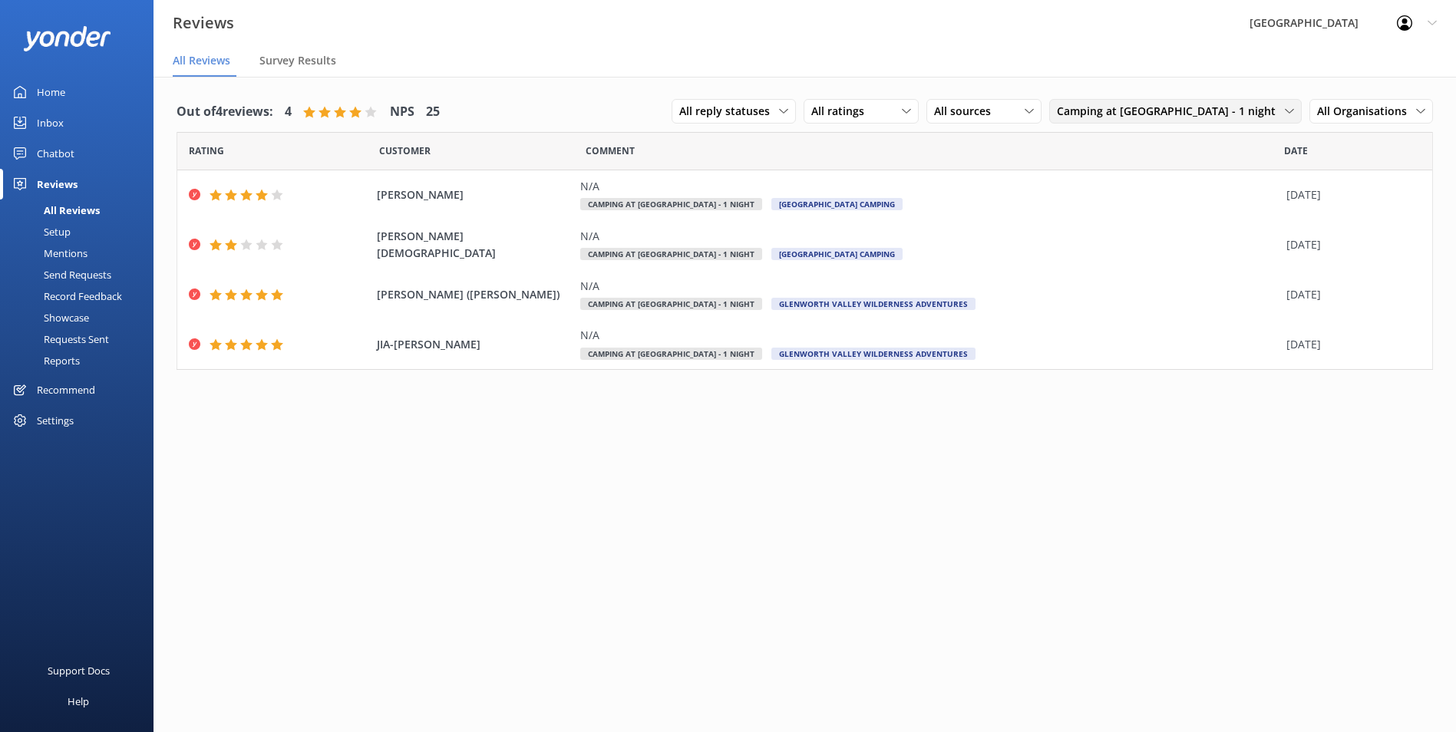
click at [1275, 107] on span "Camping at [GEOGRAPHIC_DATA] - 1 night" at bounding box center [1171, 111] width 228 height 17
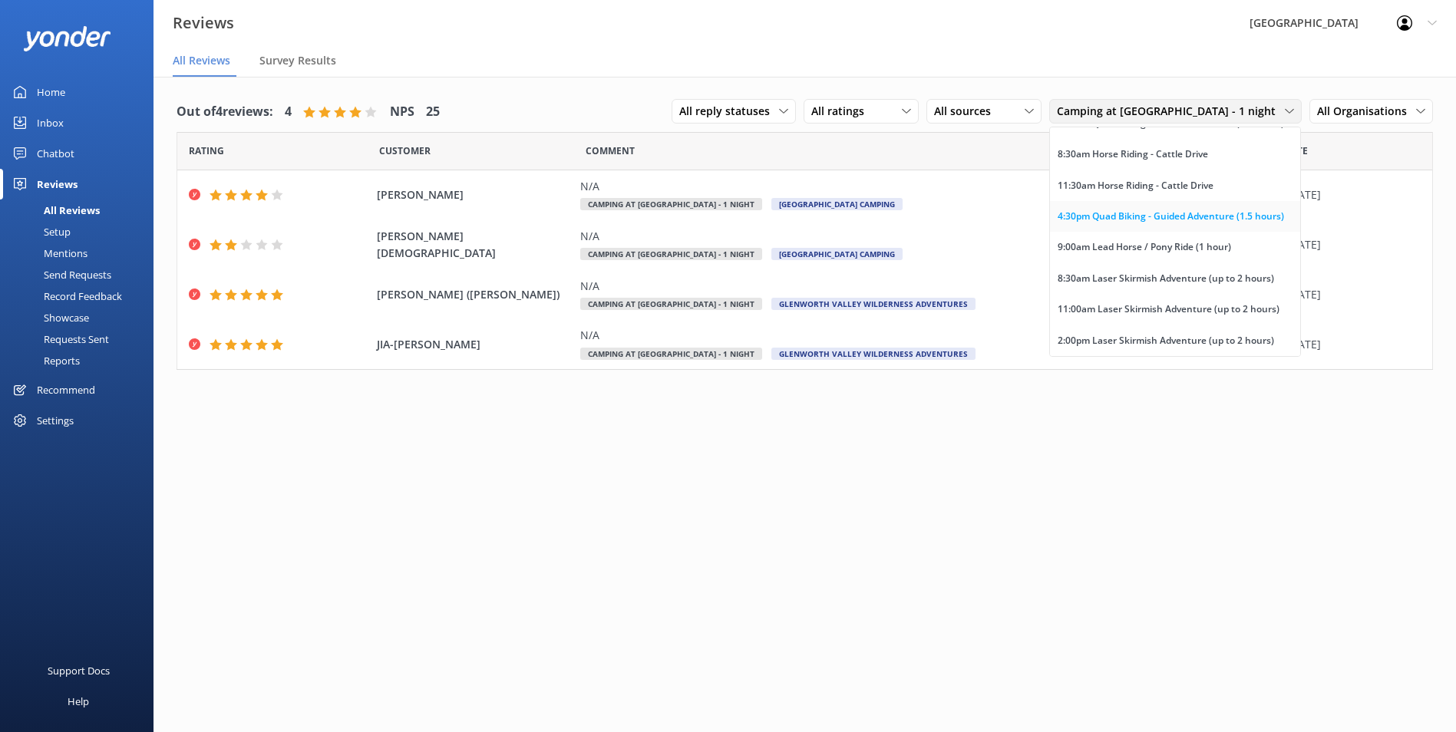
scroll to position [2350, 0]
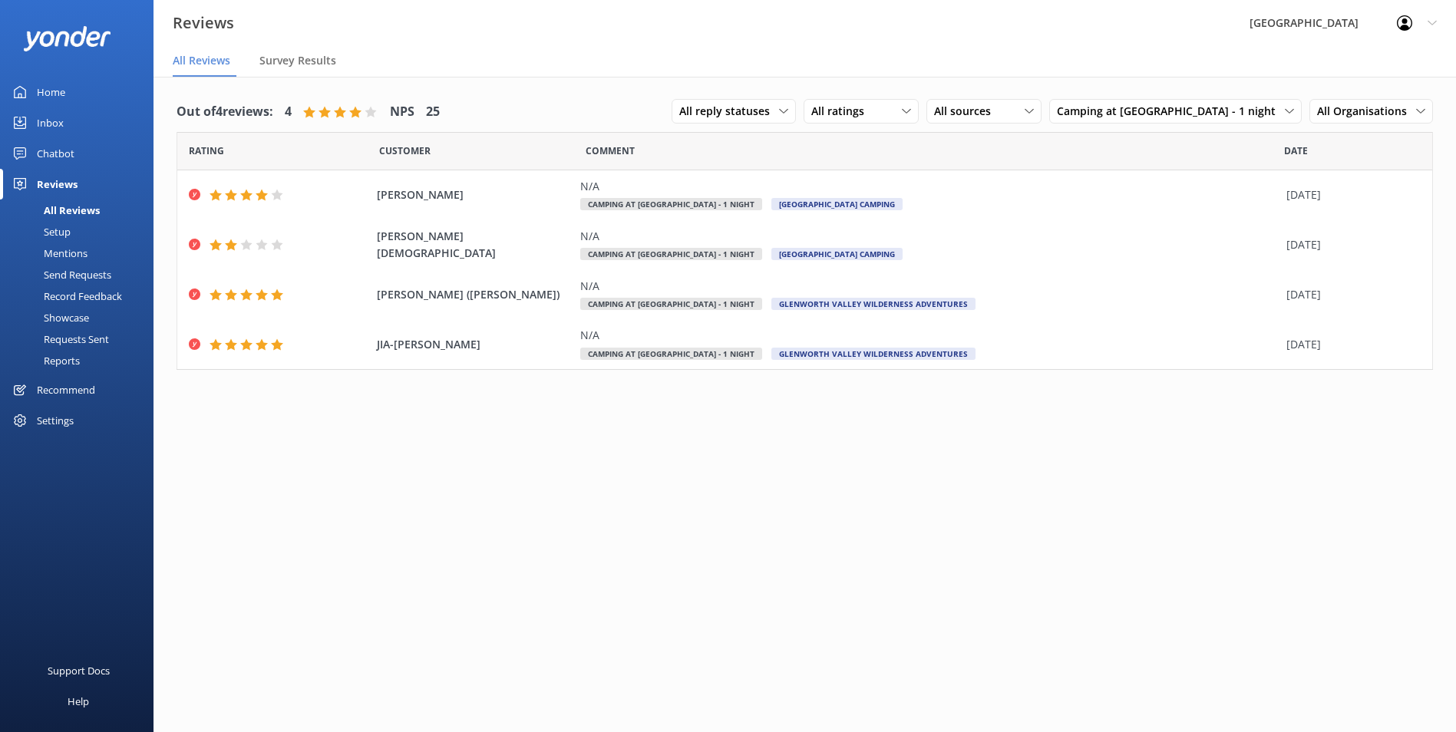
click at [584, 64] on nav "All Reviews Survey Results" at bounding box center [804, 61] width 1302 height 31
click at [809, 194] on div "N/A" at bounding box center [929, 186] width 698 height 17
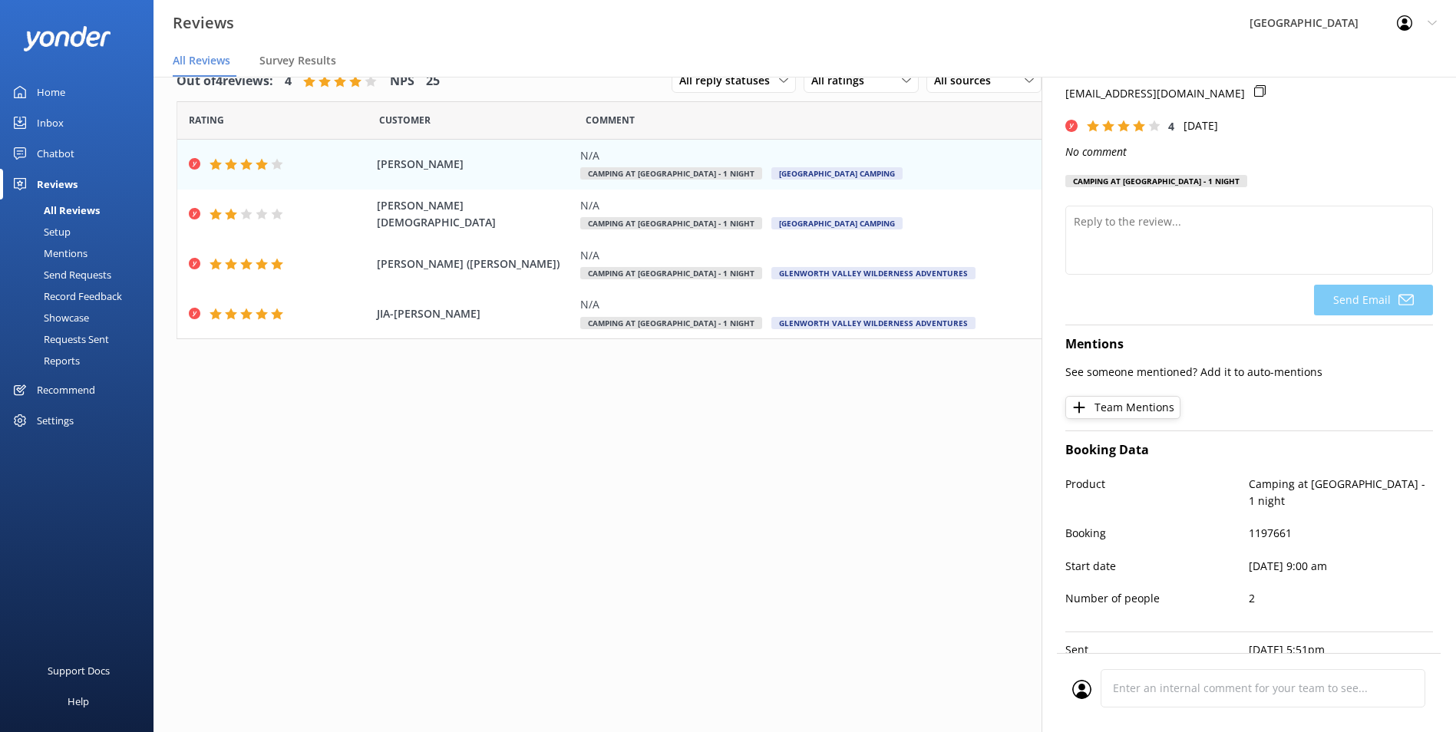
scroll to position [0, 0]
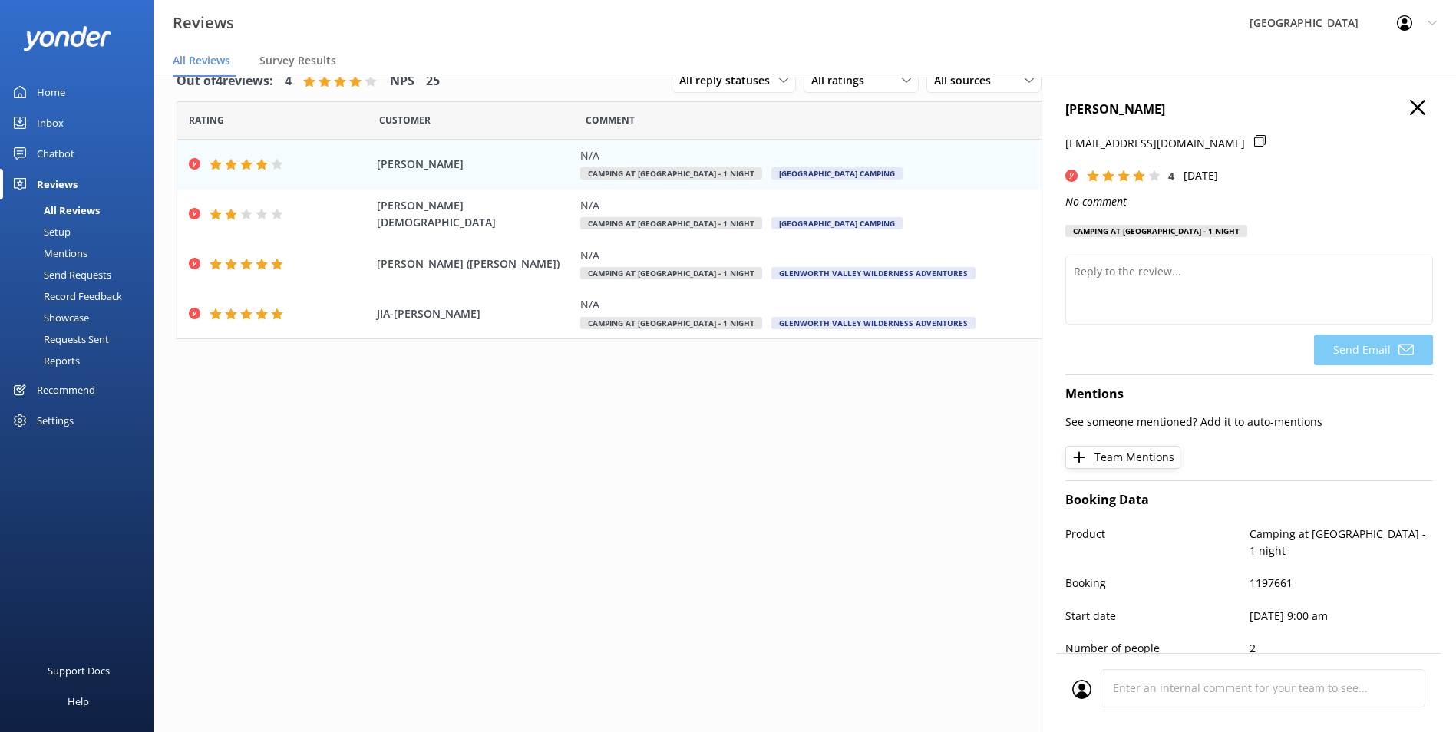
click at [1410, 102] on icon "button" at bounding box center [1417, 107] width 15 height 15
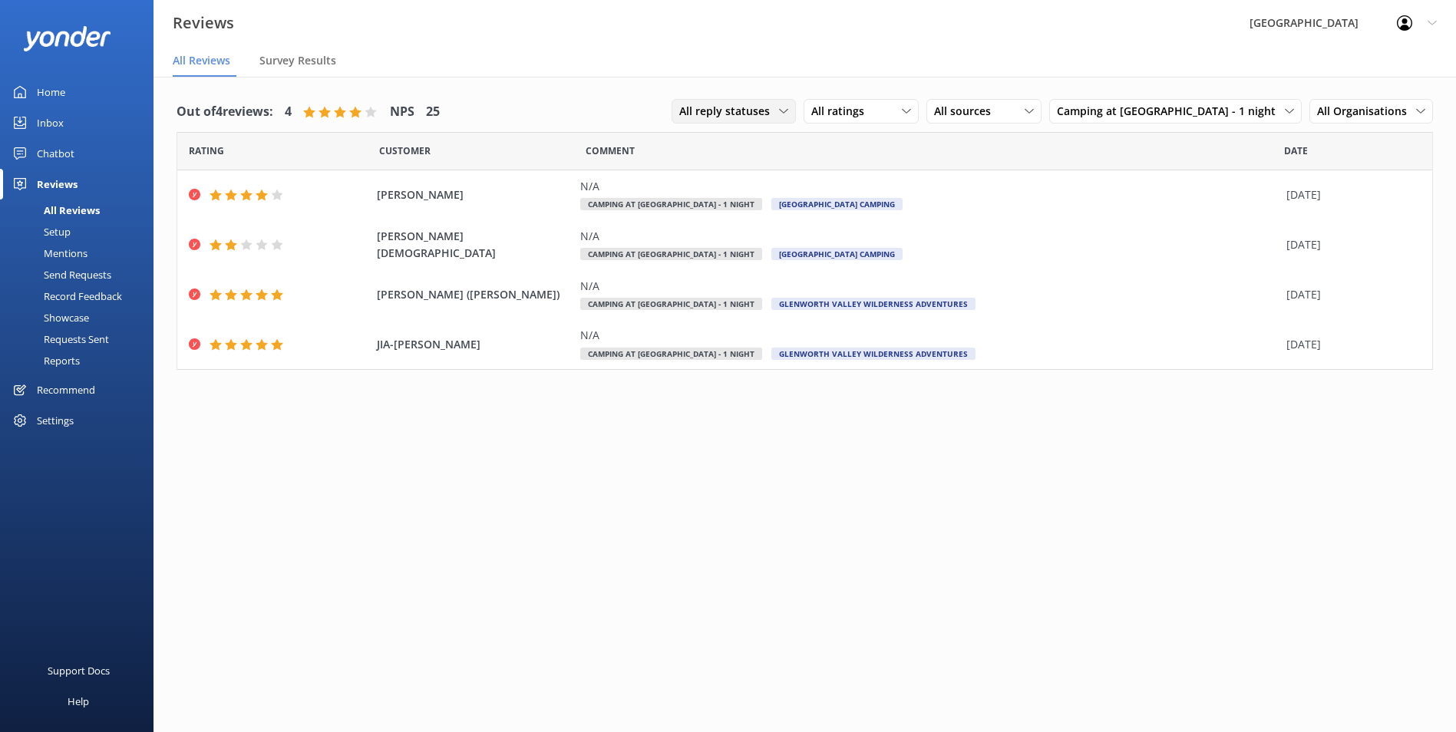
click at [777, 117] on span "All reply statuses" at bounding box center [729, 111] width 100 height 17
click at [777, 112] on span "All reply statuses" at bounding box center [729, 111] width 100 height 17
